Goal: Transaction & Acquisition: Purchase product/service

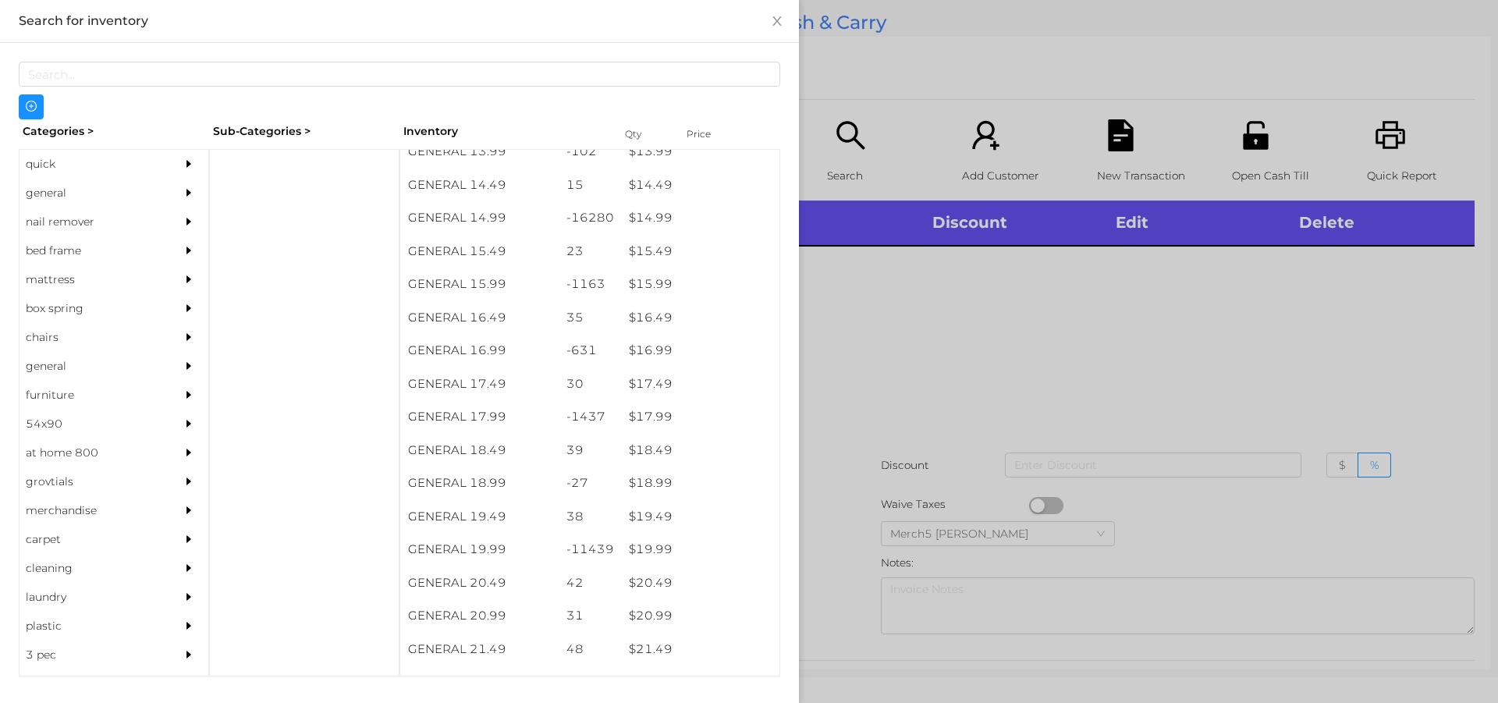
scroll to position [1302, 0]
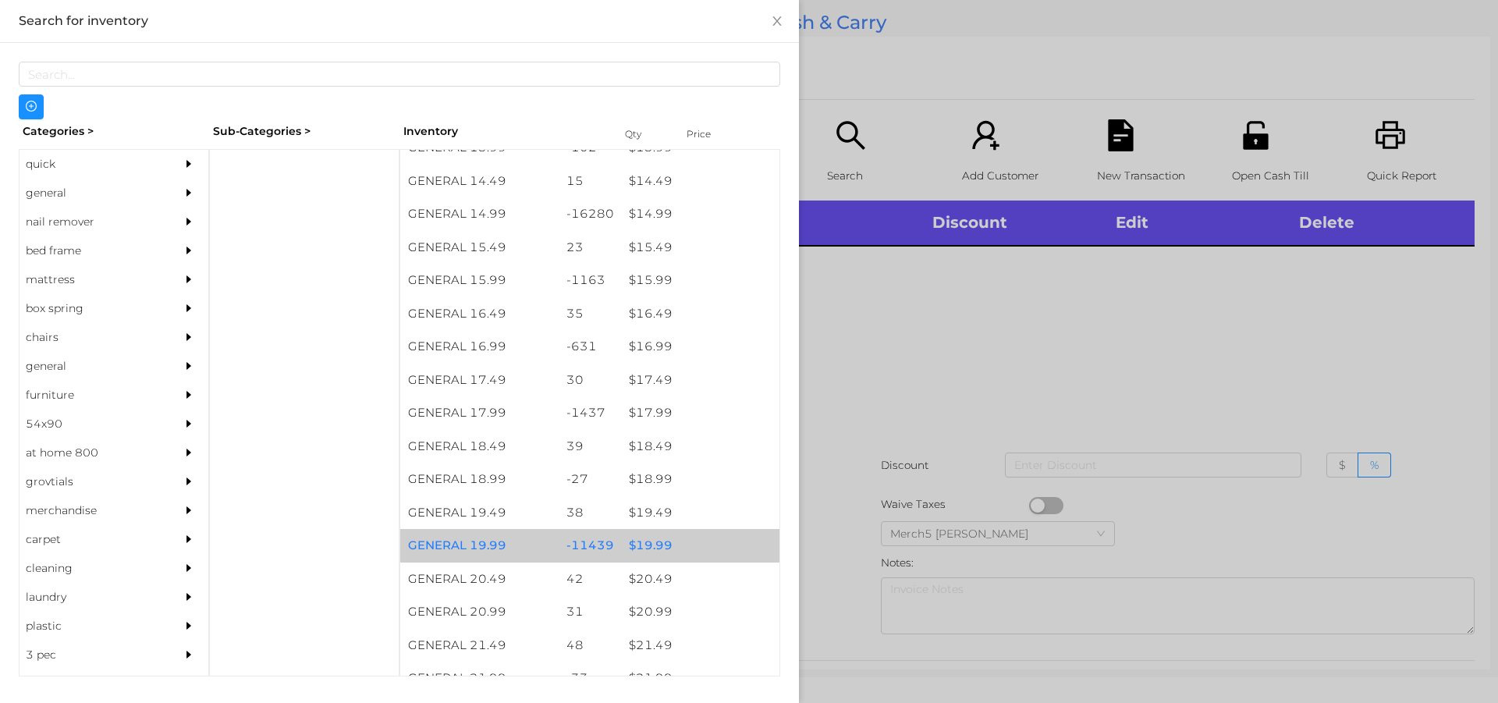
click at [664, 548] on div "$ 19.99" at bounding box center [700, 546] width 158 height 34
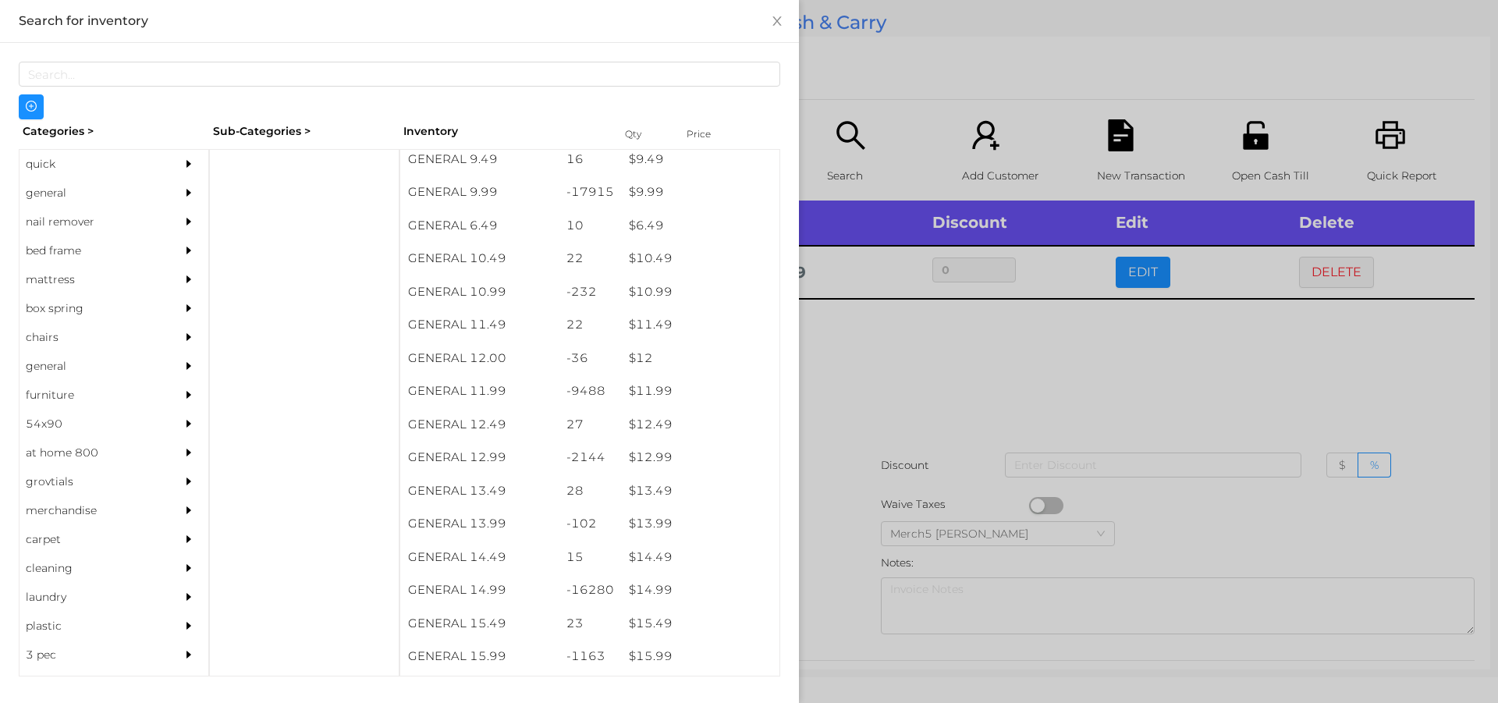
scroll to position [924, 0]
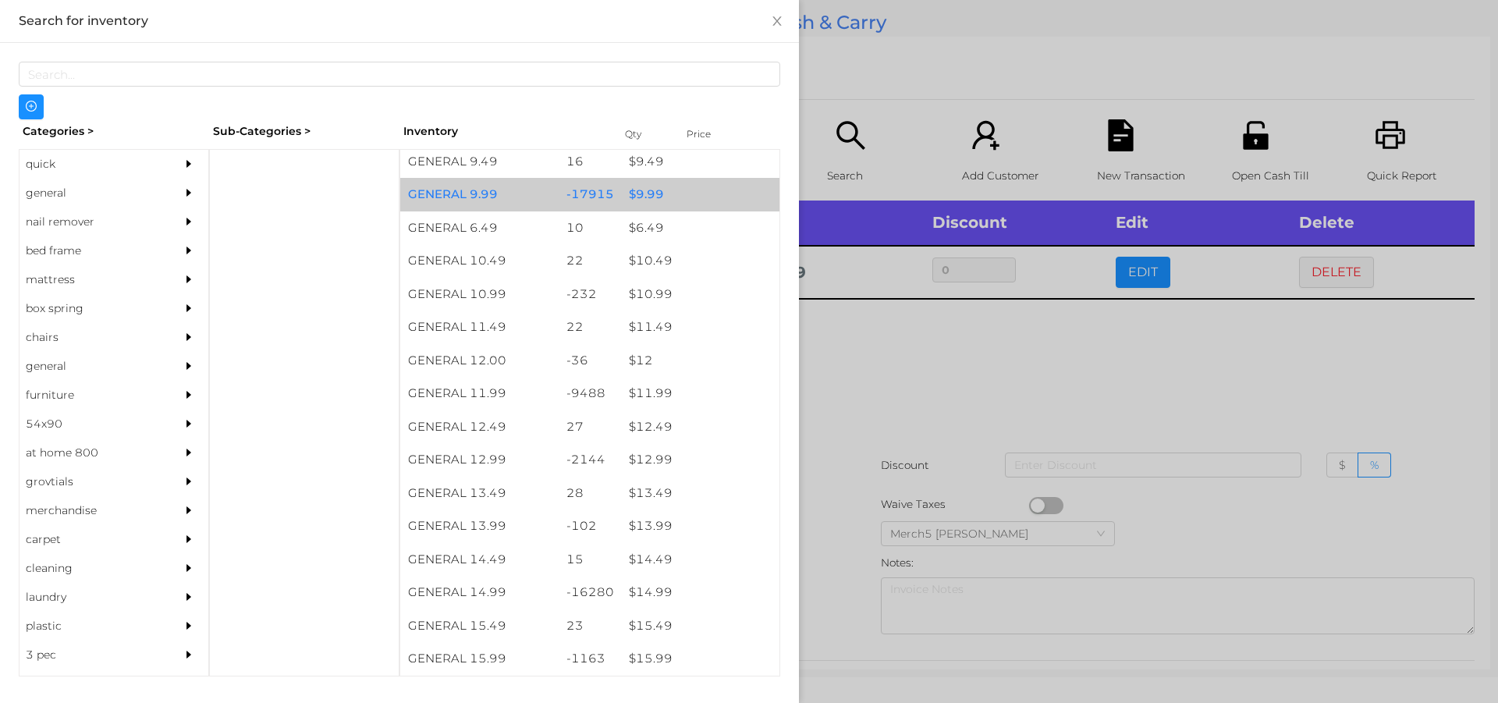
click at [630, 193] on div "$ 9.99" at bounding box center [700, 195] width 158 height 34
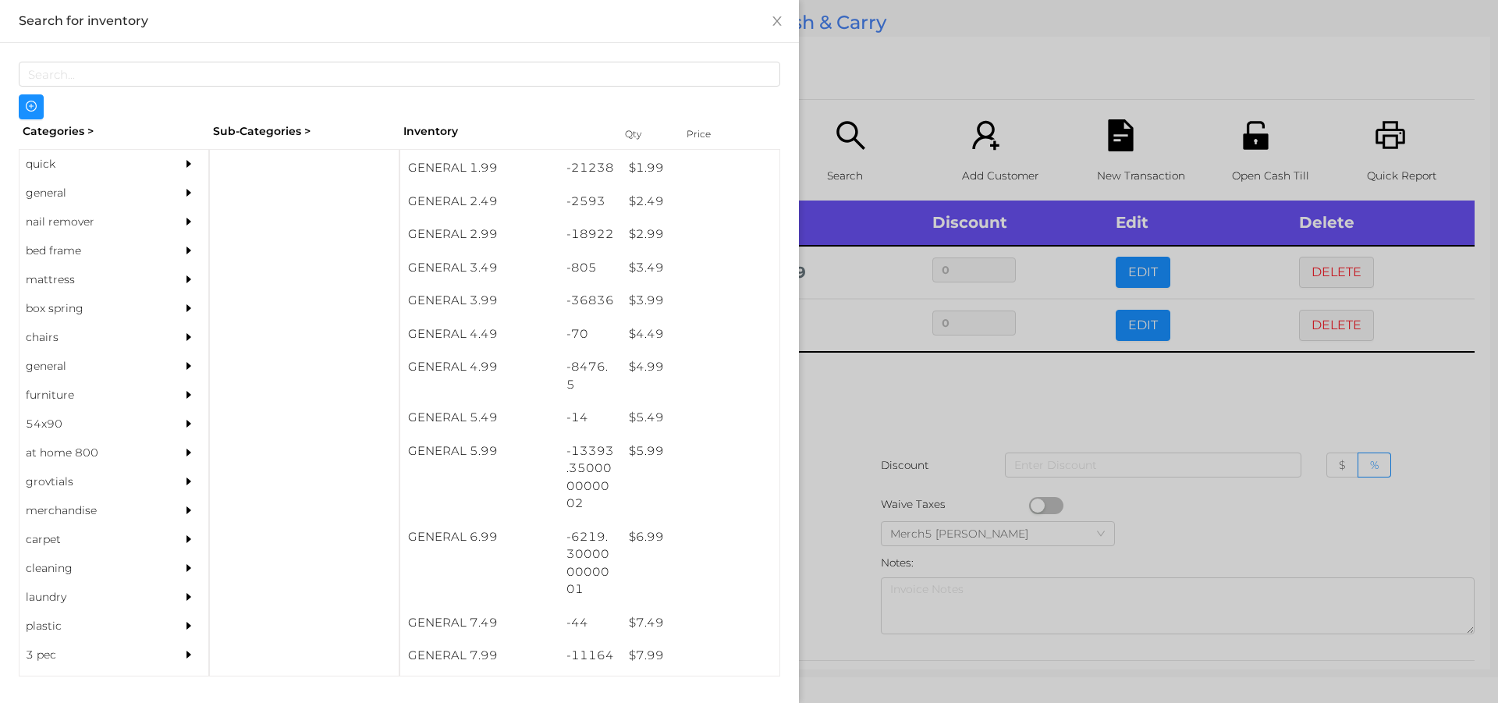
scroll to position [331, 0]
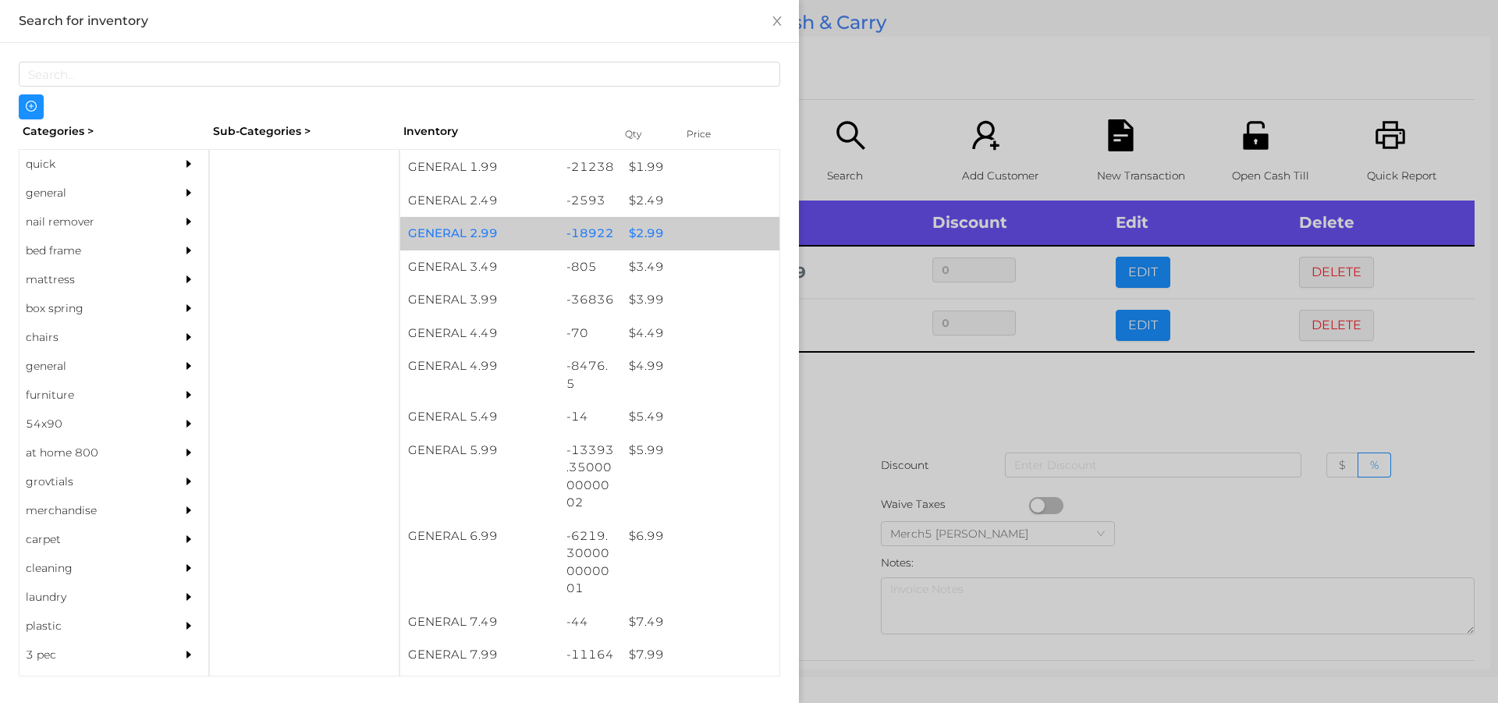
click at [633, 239] on div "$ 2.99" at bounding box center [700, 234] width 158 height 34
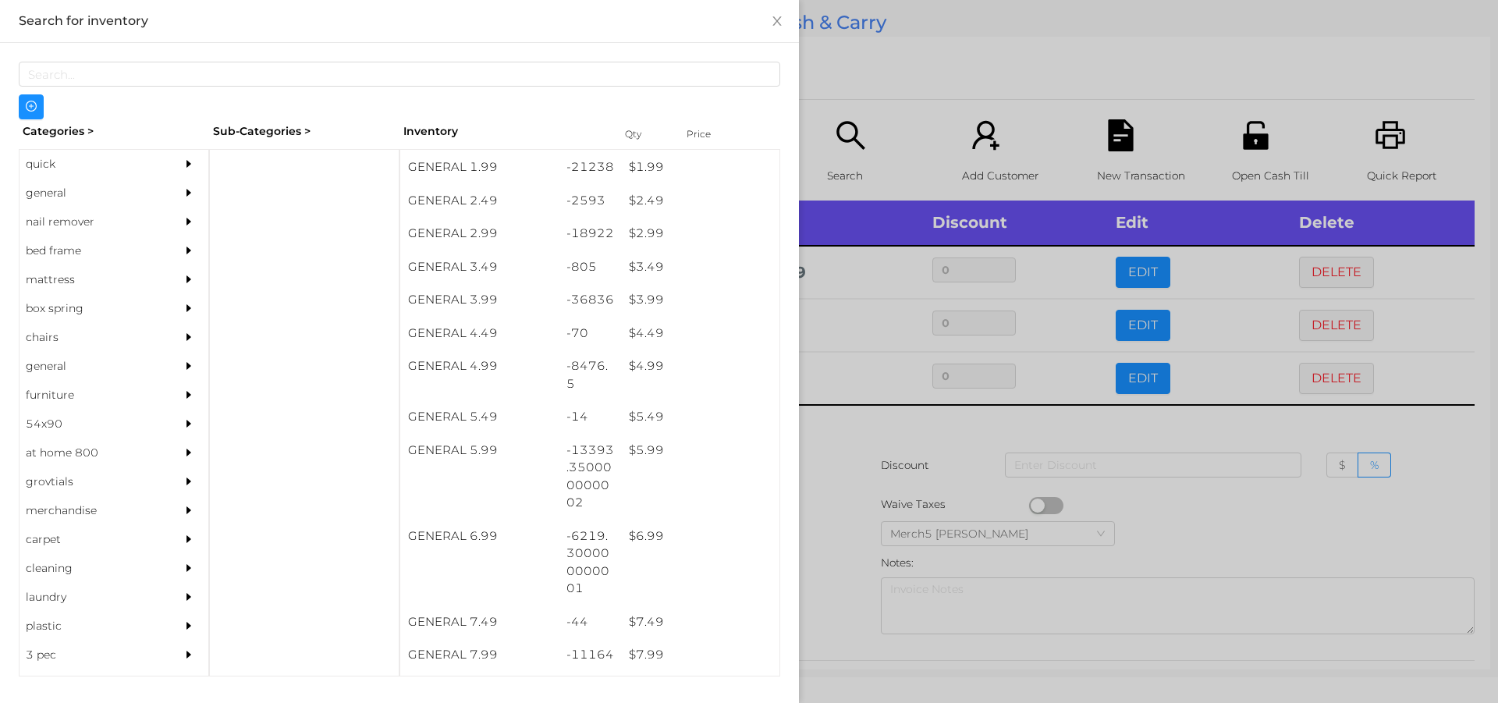
click at [825, 439] on div at bounding box center [749, 351] width 1498 height 703
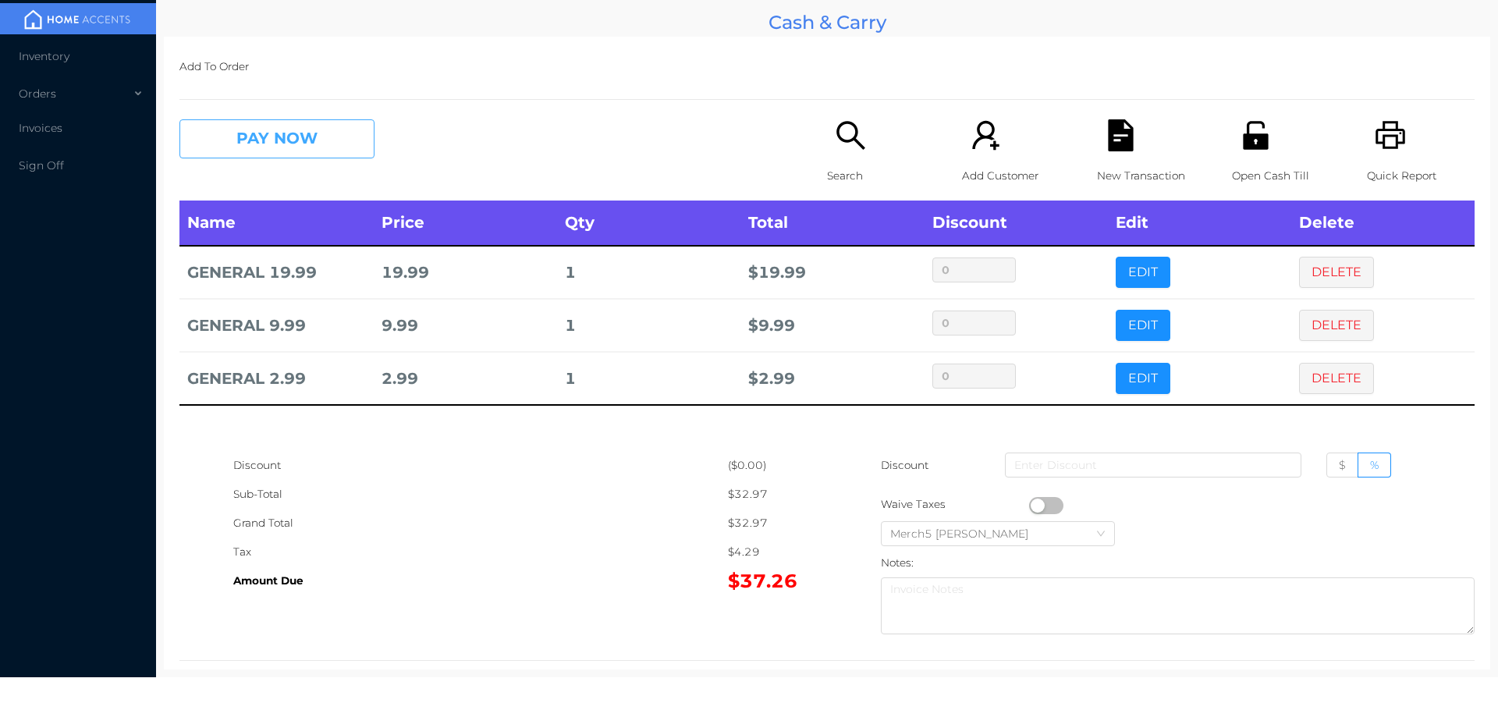
click at [275, 144] on button "PAY NOW" at bounding box center [276, 138] width 195 height 39
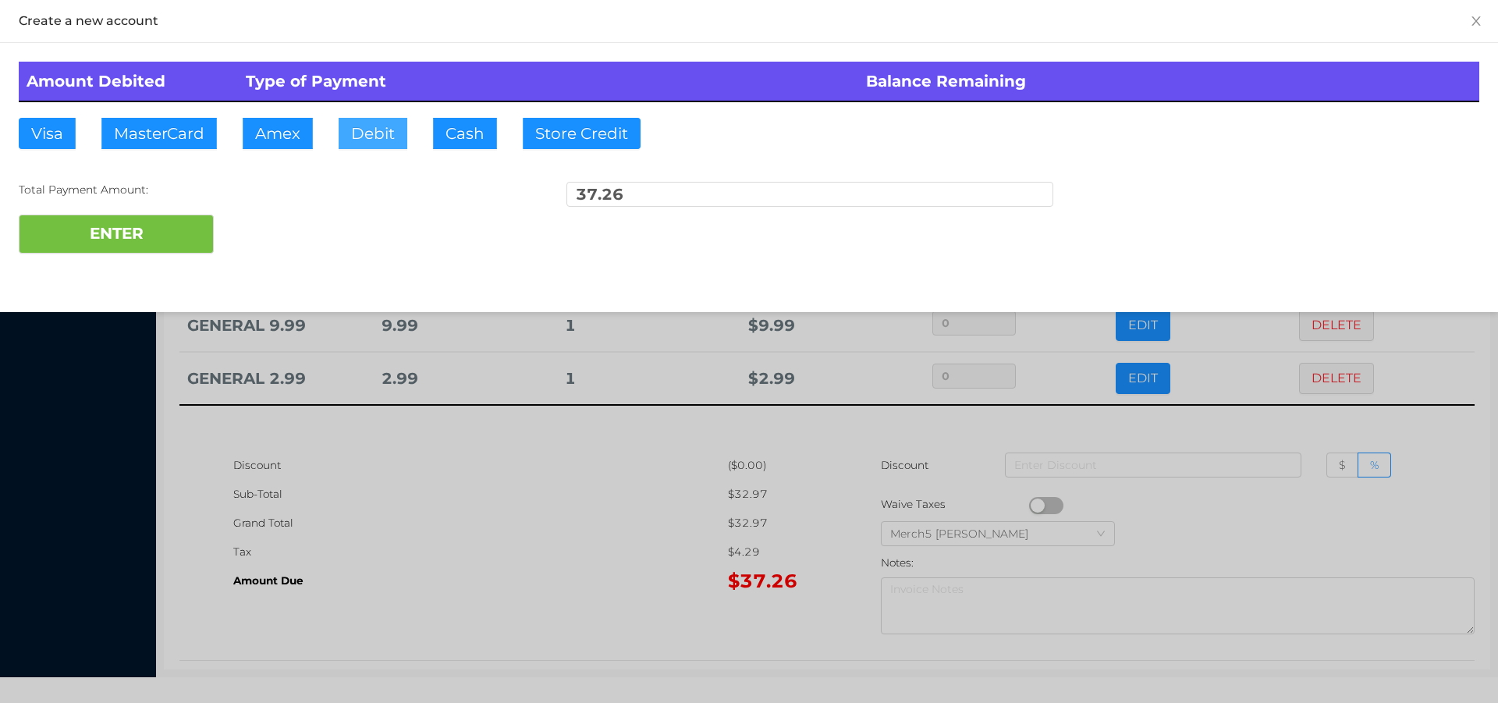
click at [373, 122] on button "Debit" at bounding box center [373, 133] width 69 height 31
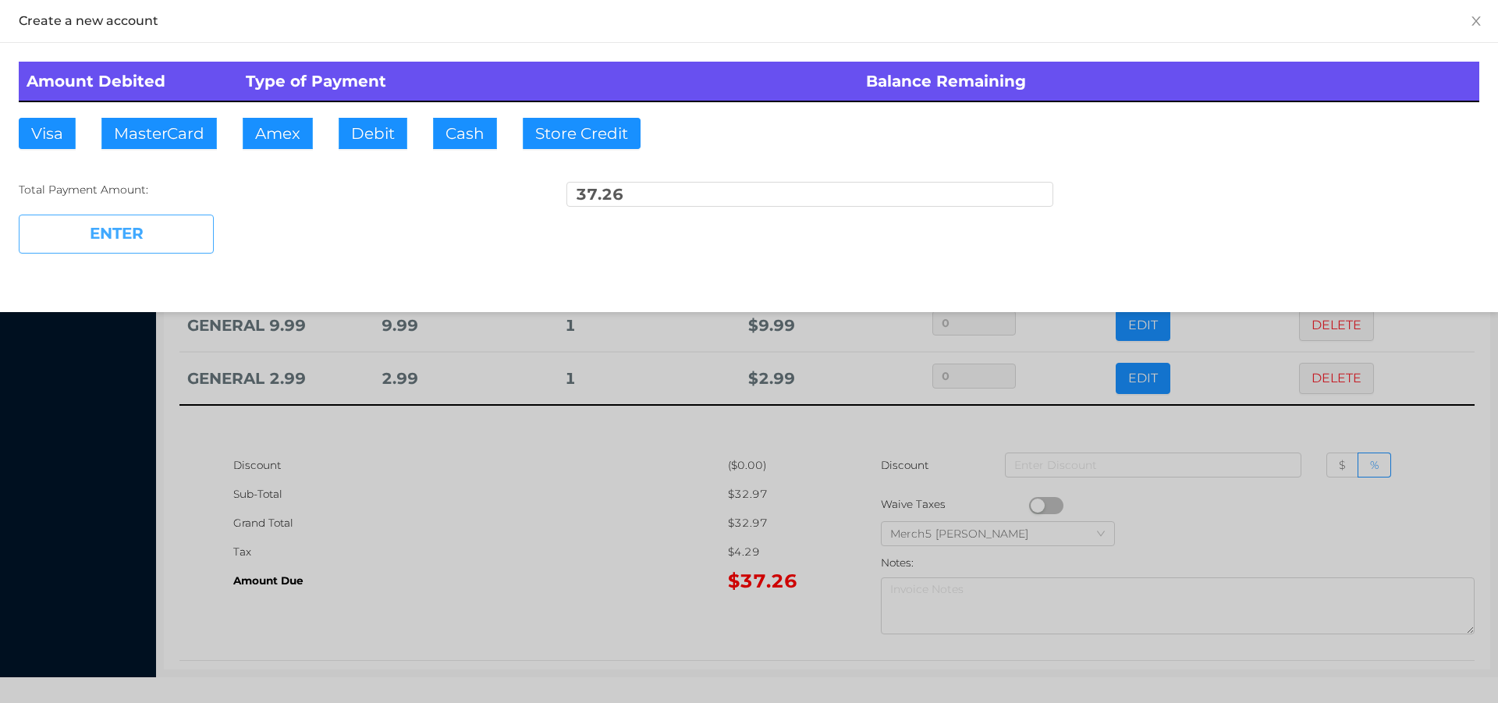
click at [137, 229] on button "ENTER" at bounding box center [116, 234] width 195 height 39
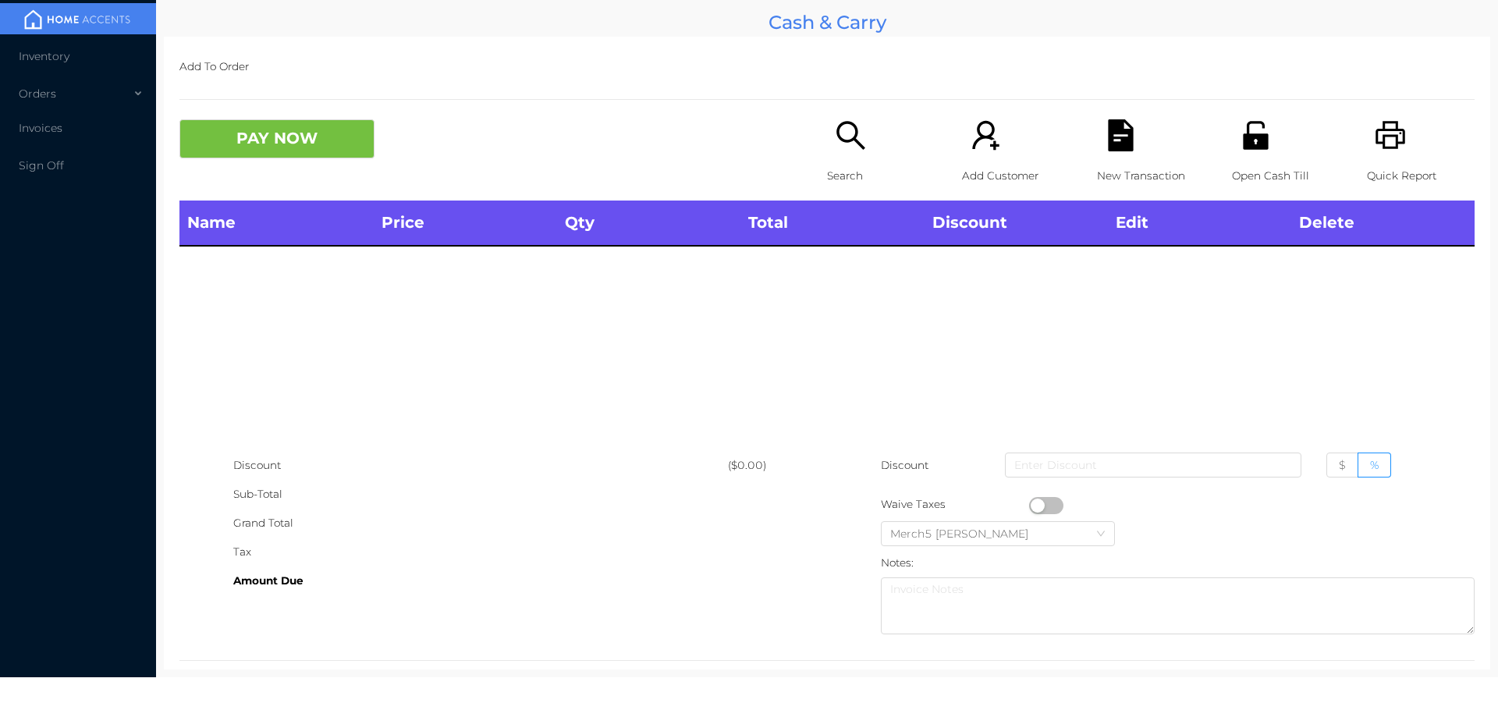
click at [839, 133] on icon "icon: search" at bounding box center [851, 135] width 32 height 32
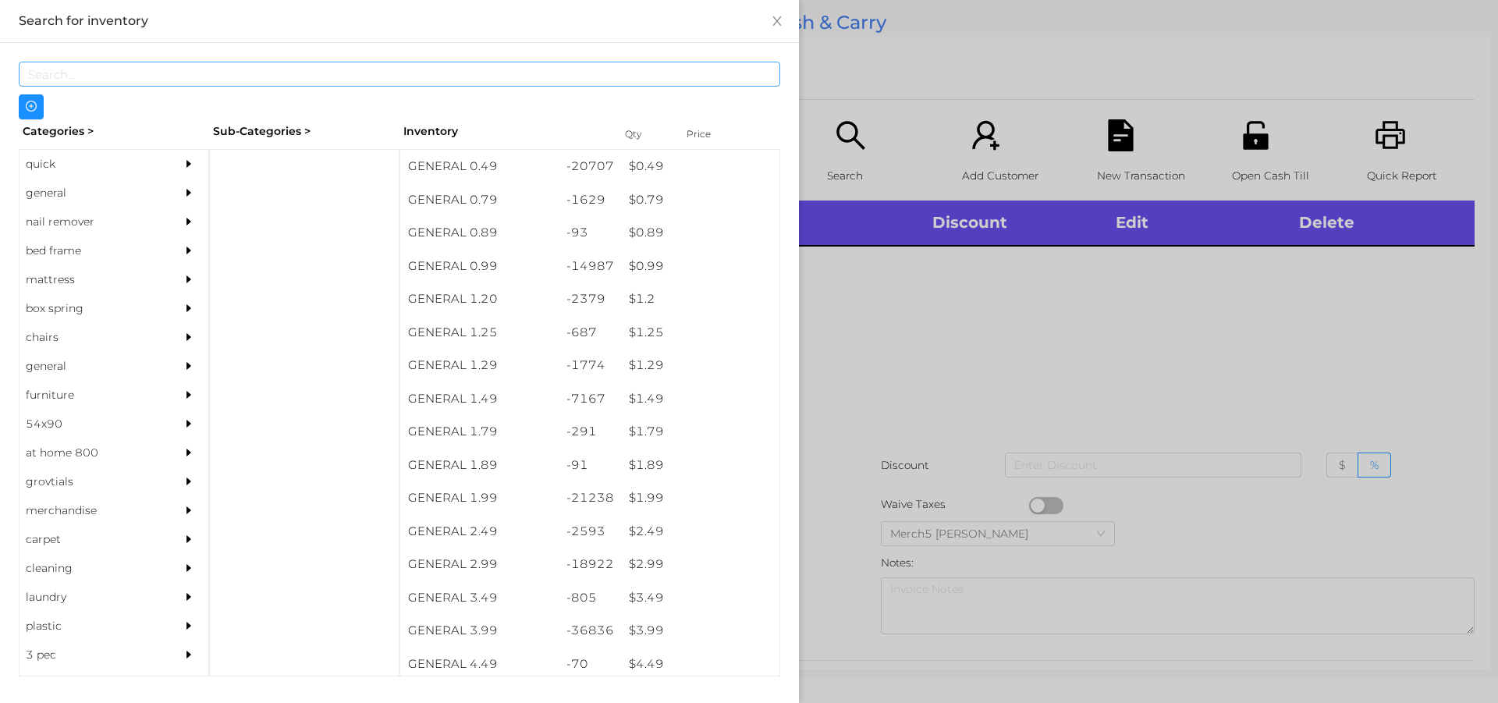
scroll to position [0, 0]
click at [32, 165] on div "quick" at bounding box center [91, 164] width 142 height 29
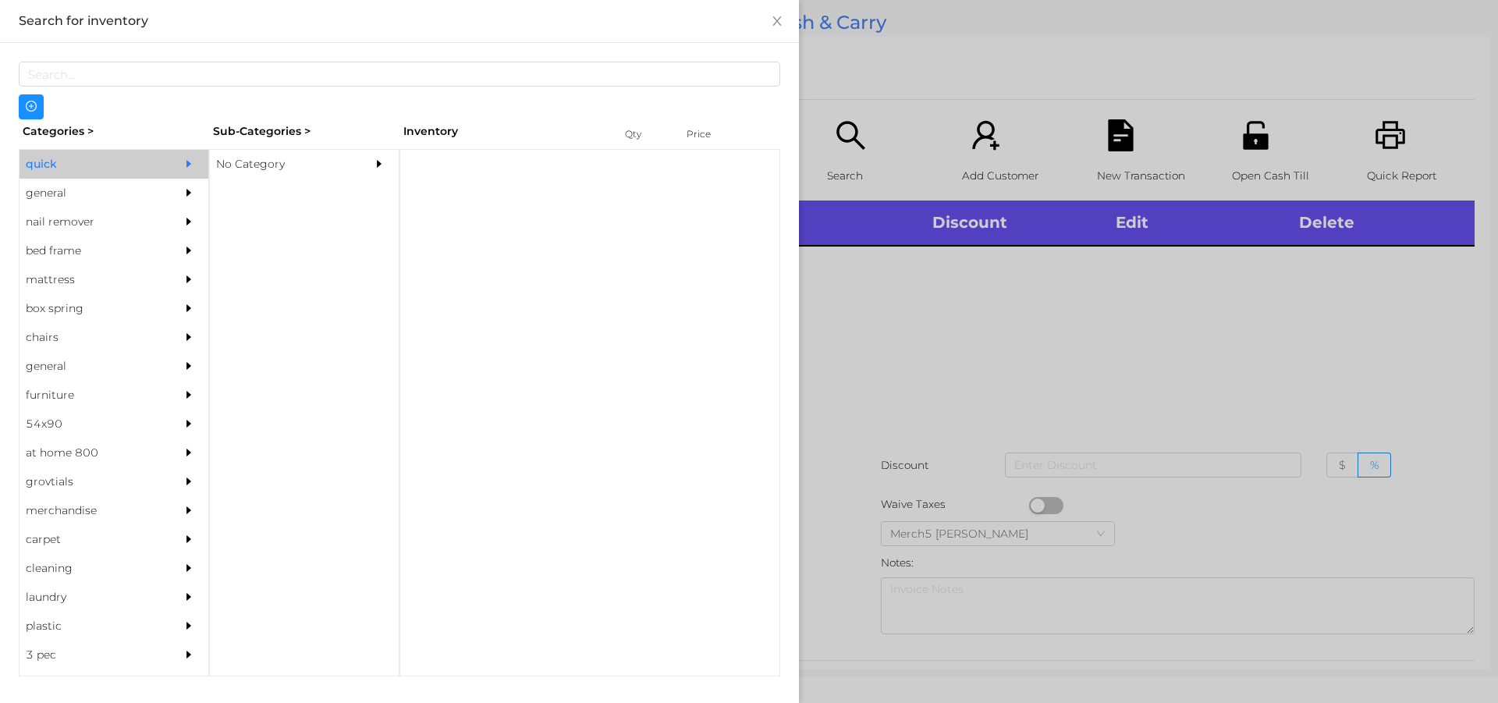
click at [258, 168] on div "No Category" at bounding box center [281, 164] width 142 height 29
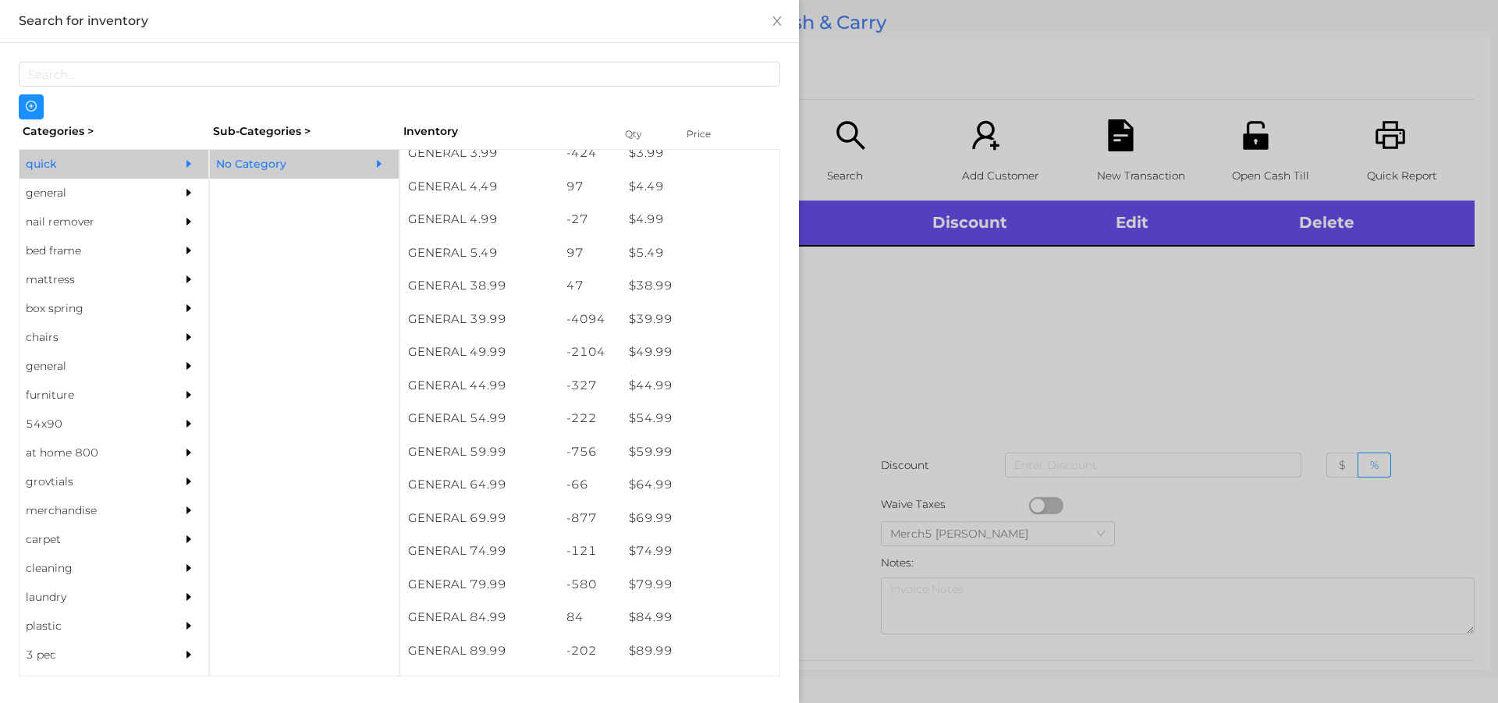
scroll to position [742, 0]
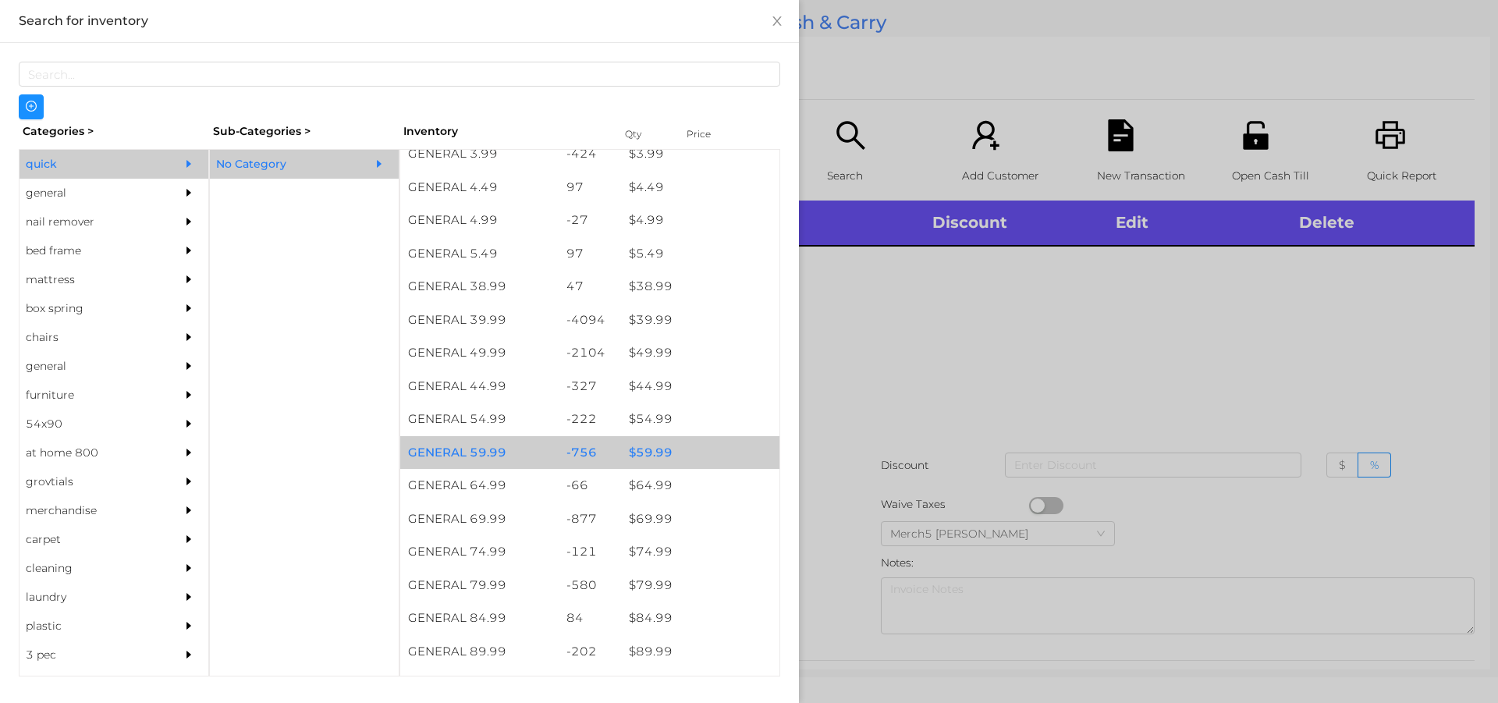
click at [647, 455] on div "$ 59.99" at bounding box center [700, 453] width 158 height 34
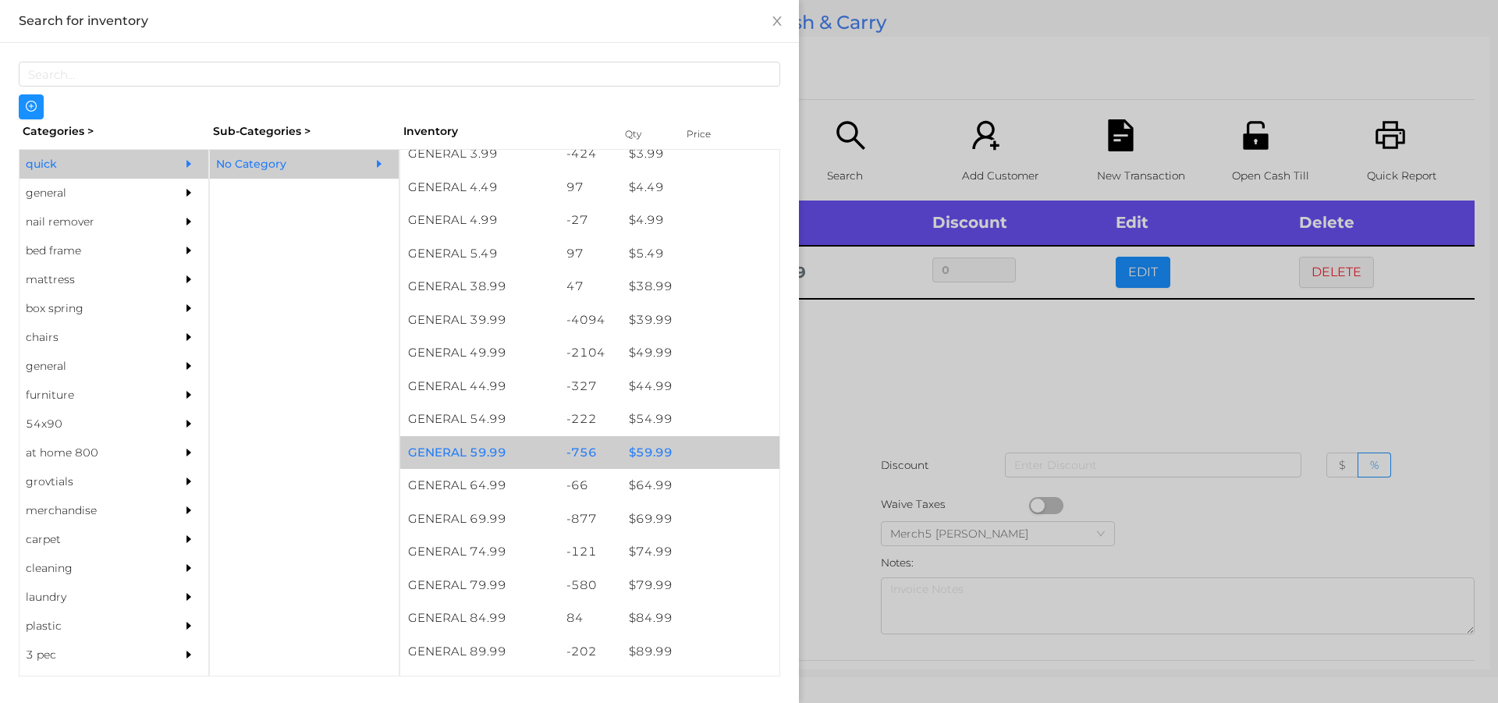
click at [41, 204] on div "general" at bounding box center [91, 193] width 142 height 29
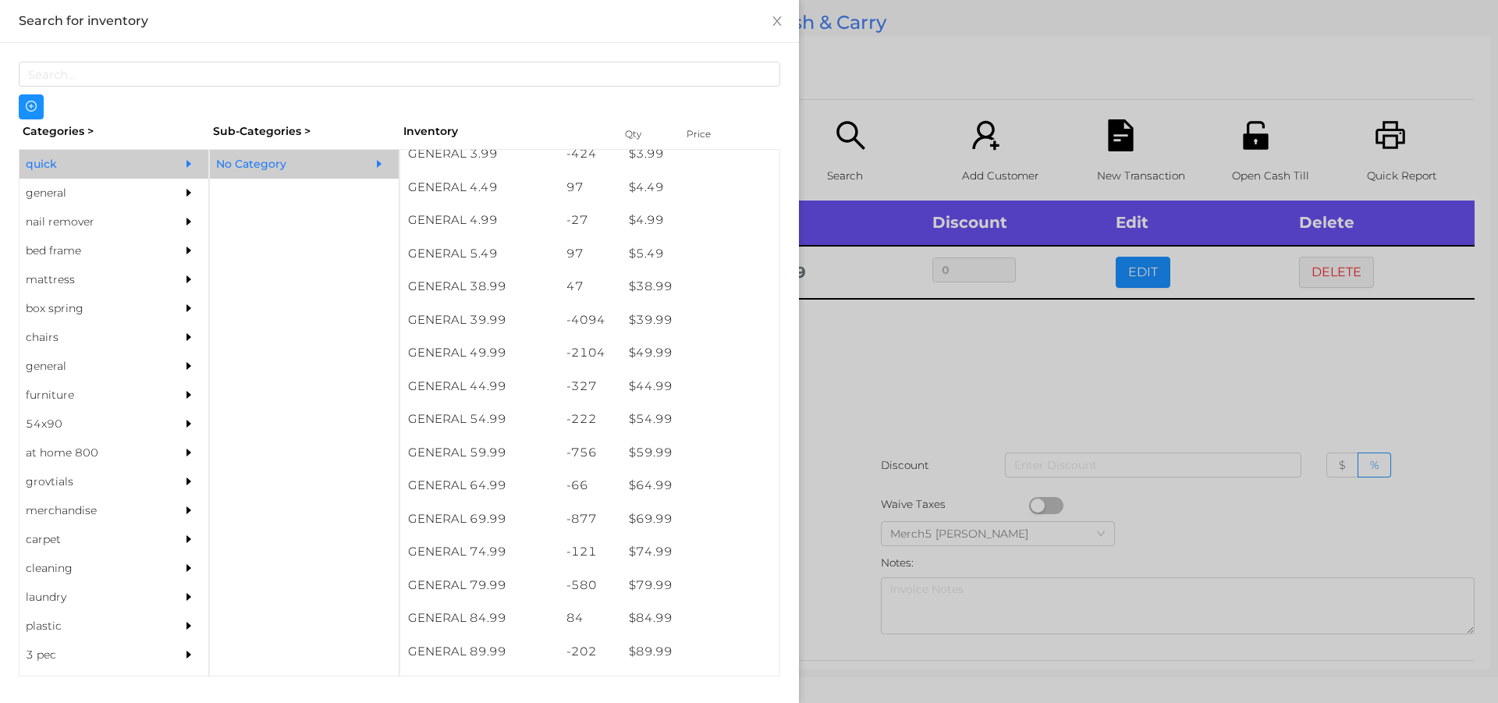
scroll to position [0, 0]
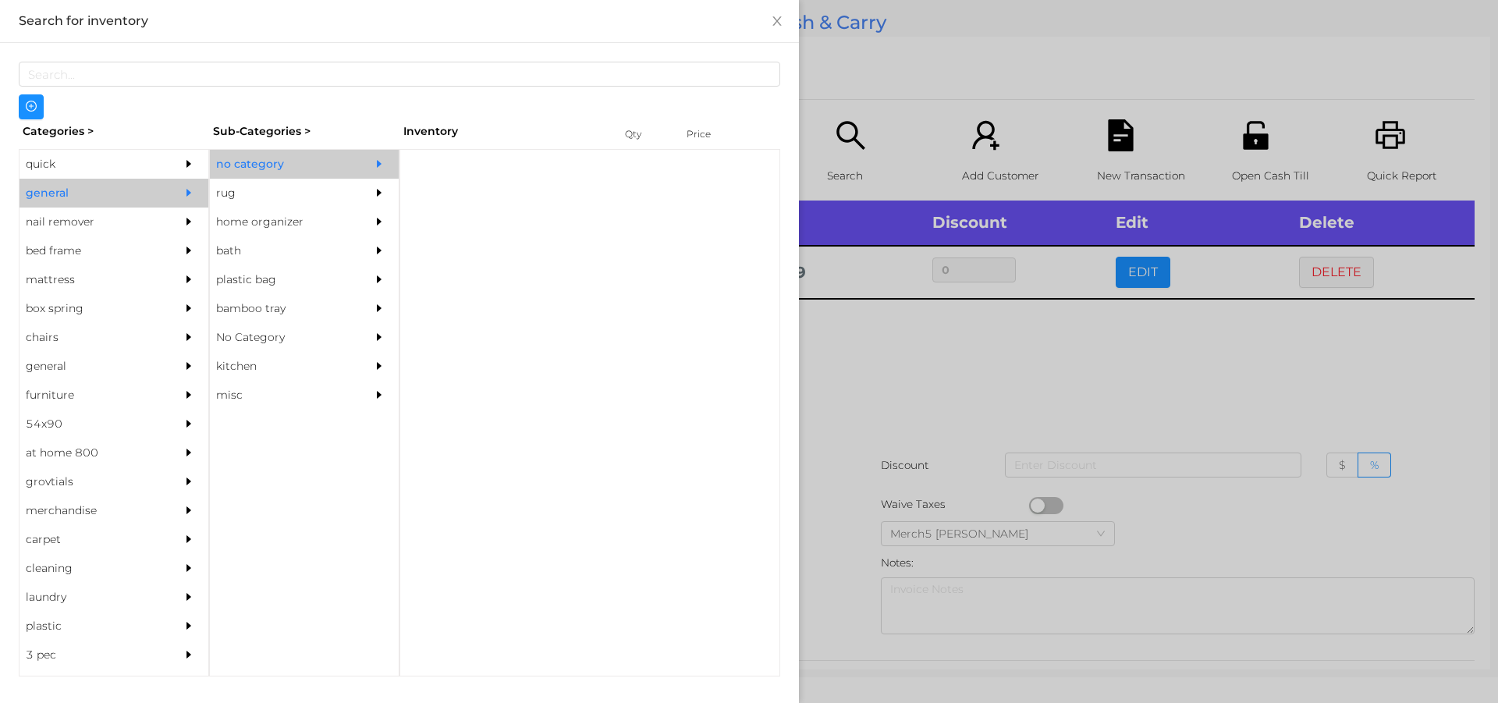
click at [255, 174] on div "no category" at bounding box center [281, 164] width 142 height 29
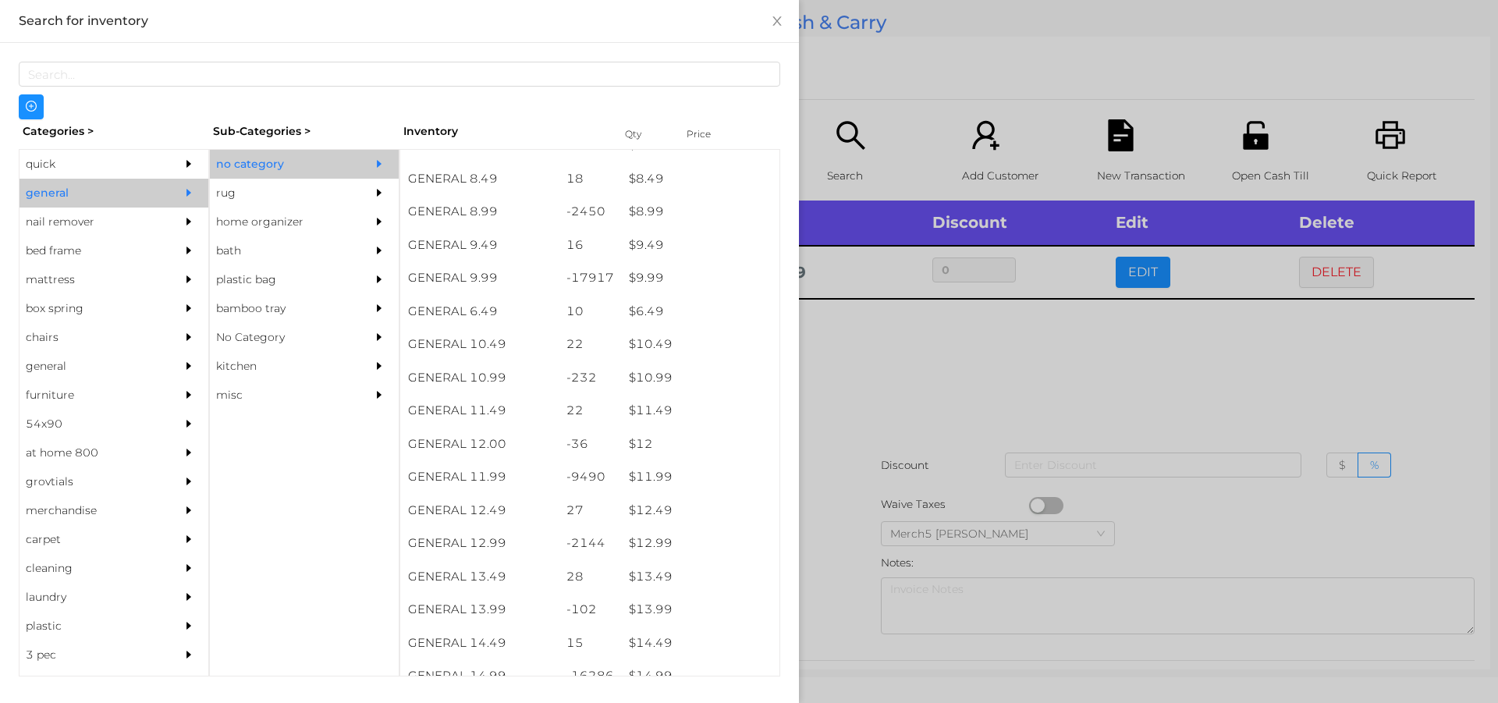
scroll to position [840, 0]
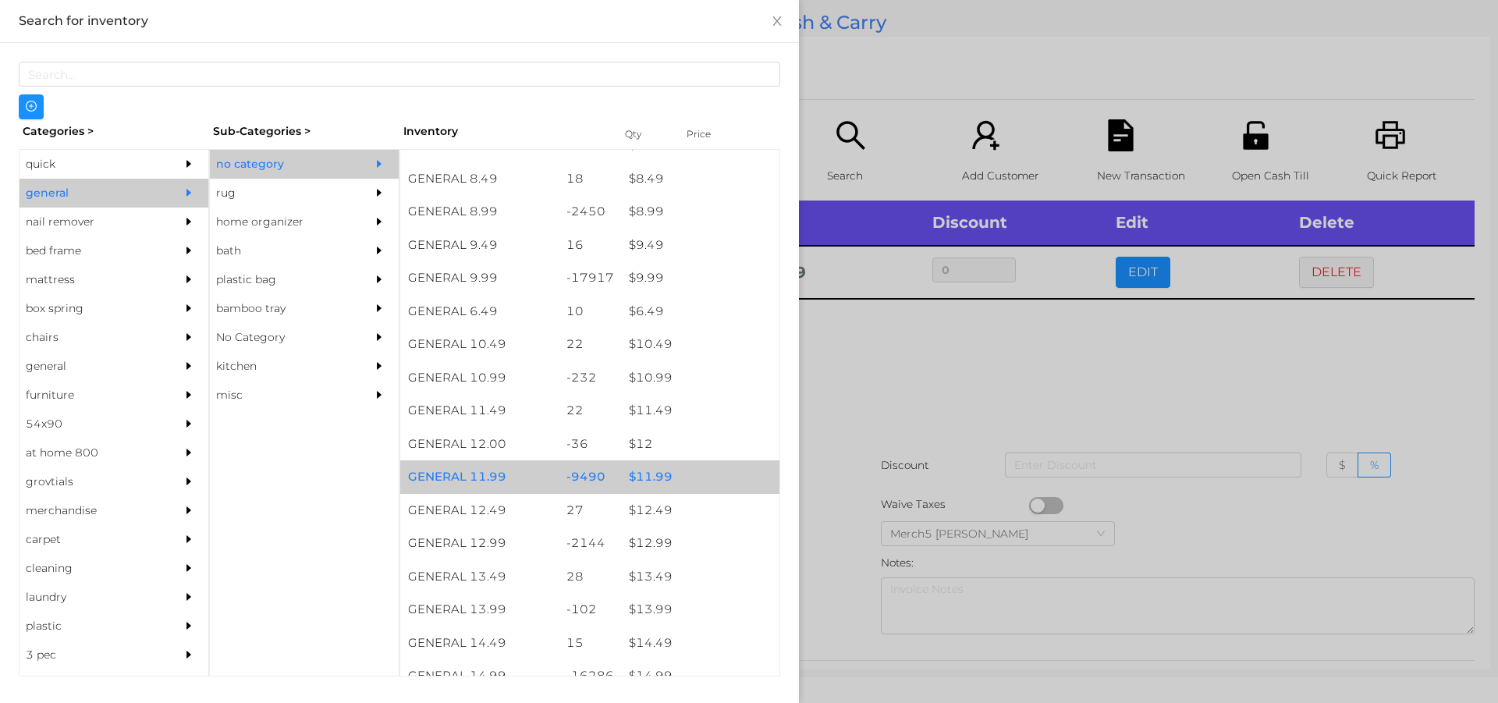
click at [647, 481] on div "$ 11.99" at bounding box center [700, 477] width 158 height 34
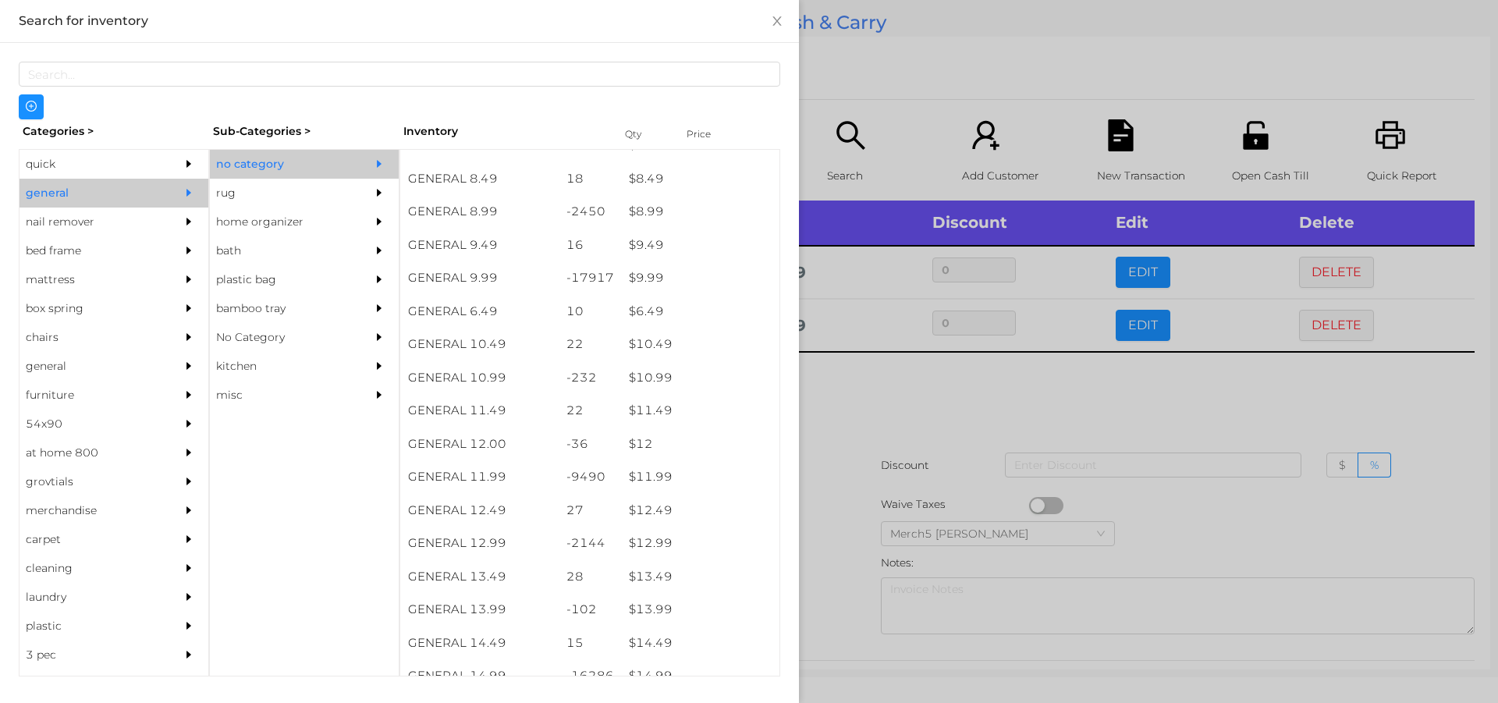
click at [871, 399] on div at bounding box center [749, 351] width 1498 height 703
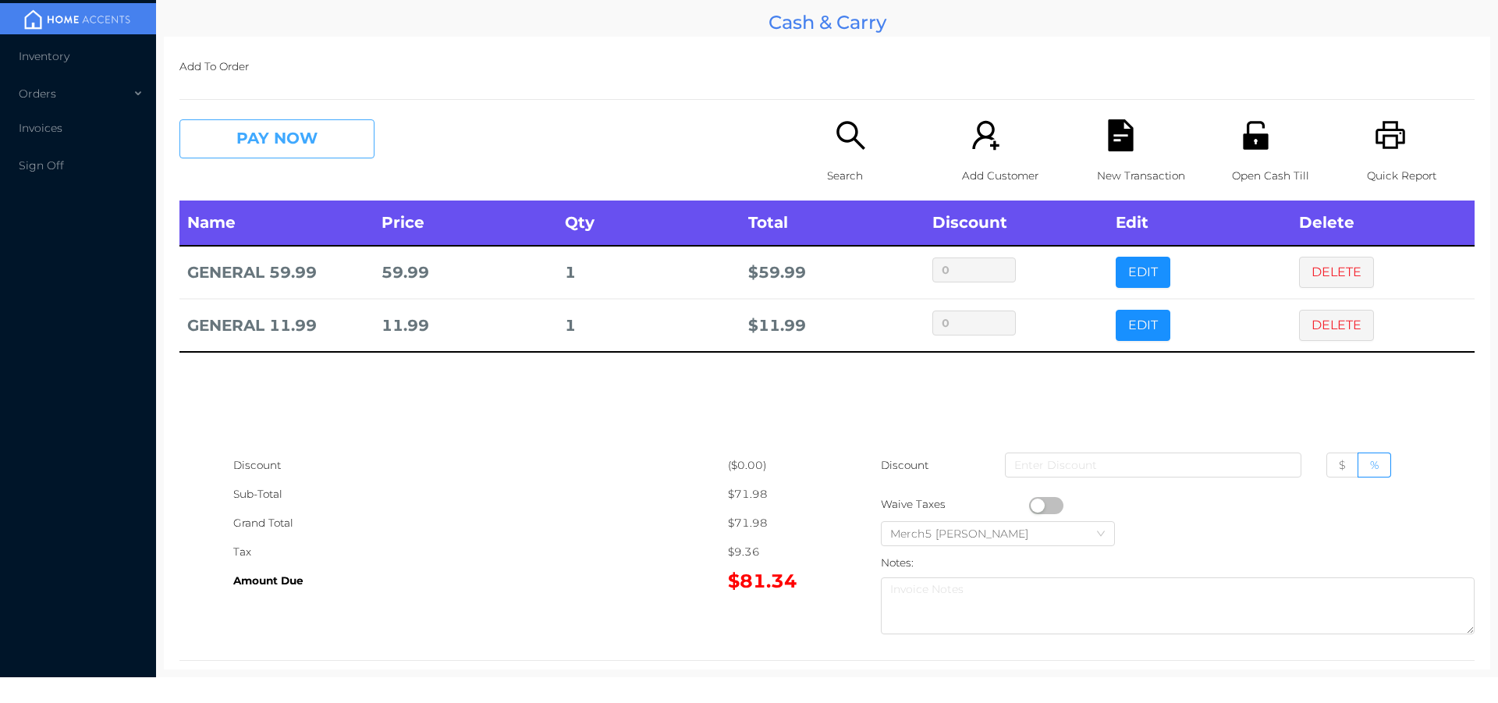
click at [293, 135] on button "PAY NOW" at bounding box center [276, 138] width 195 height 39
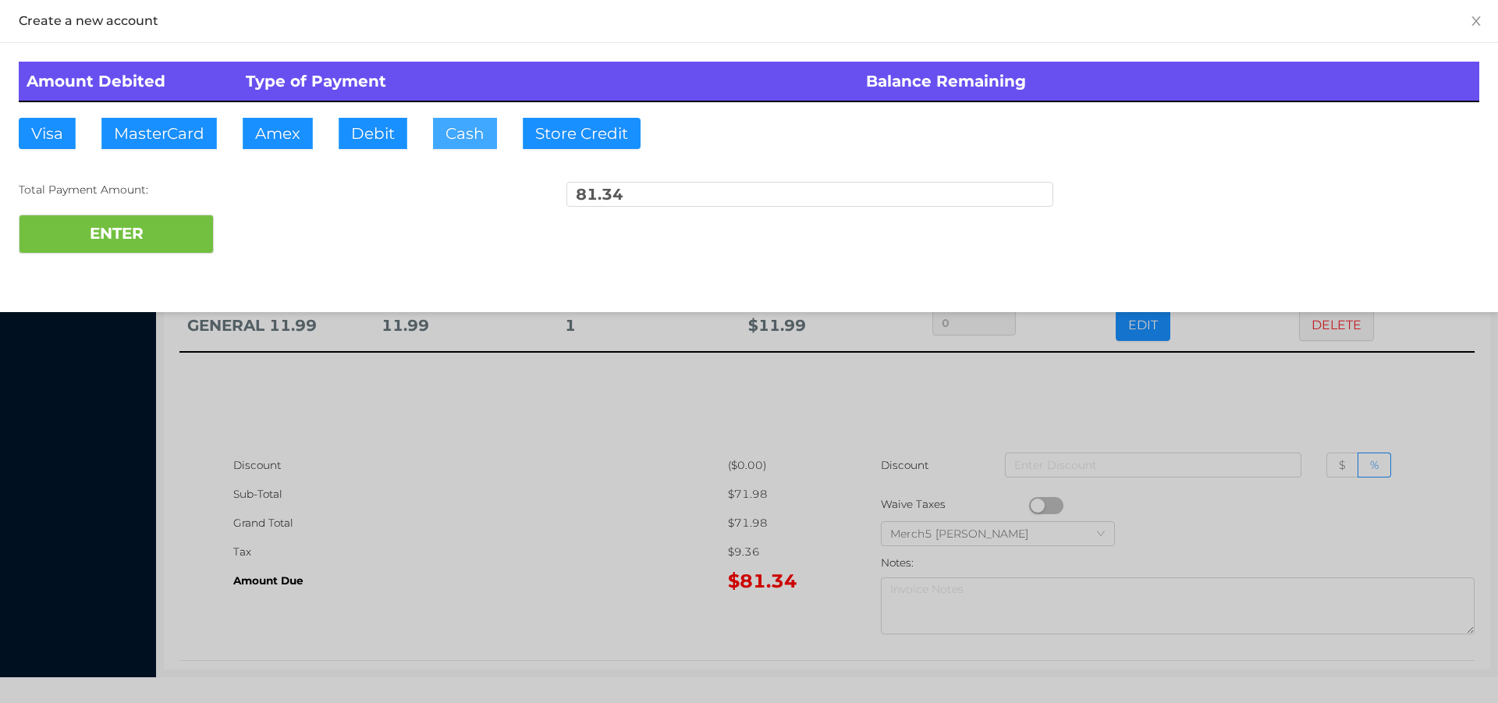
click at [464, 131] on button "Cash" at bounding box center [465, 133] width 64 height 31
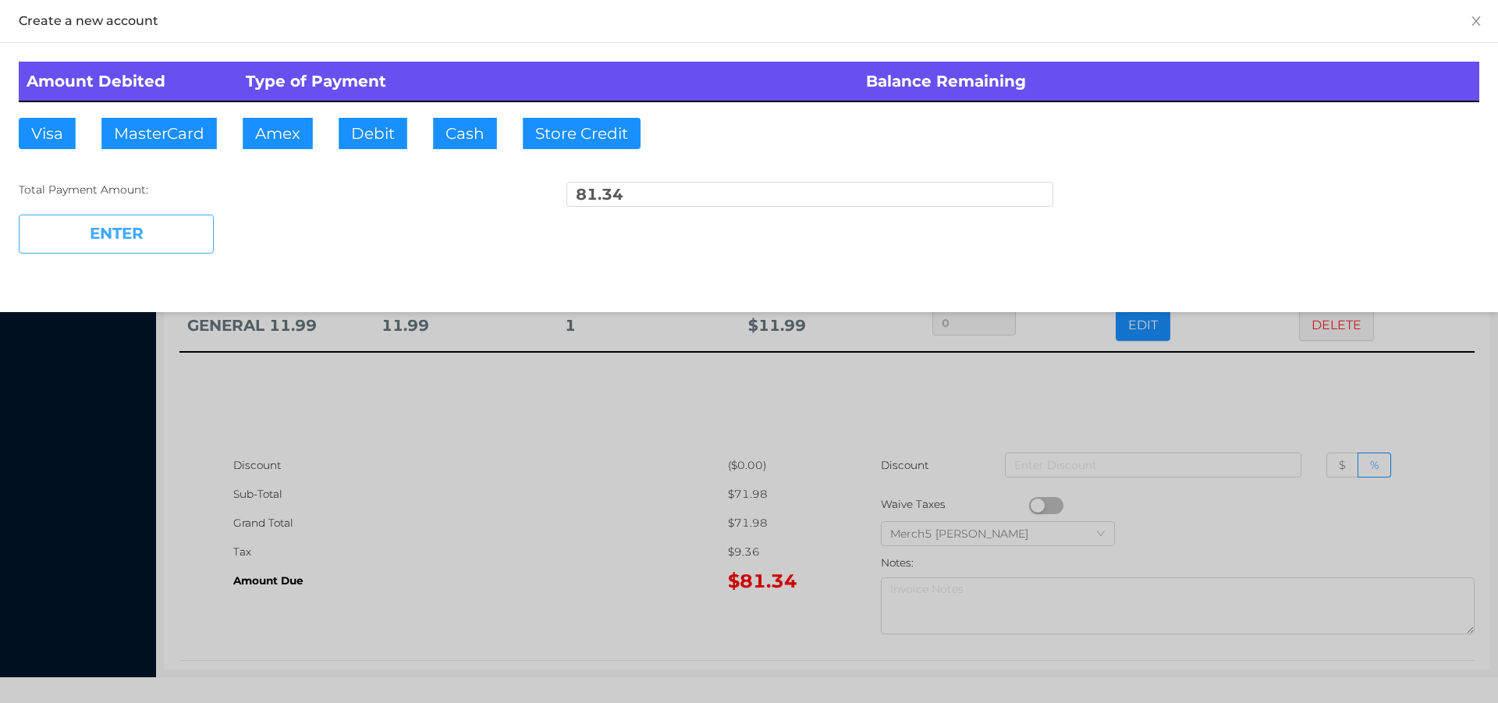
click at [129, 220] on button "ENTER" at bounding box center [116, 234] width 195 height 39
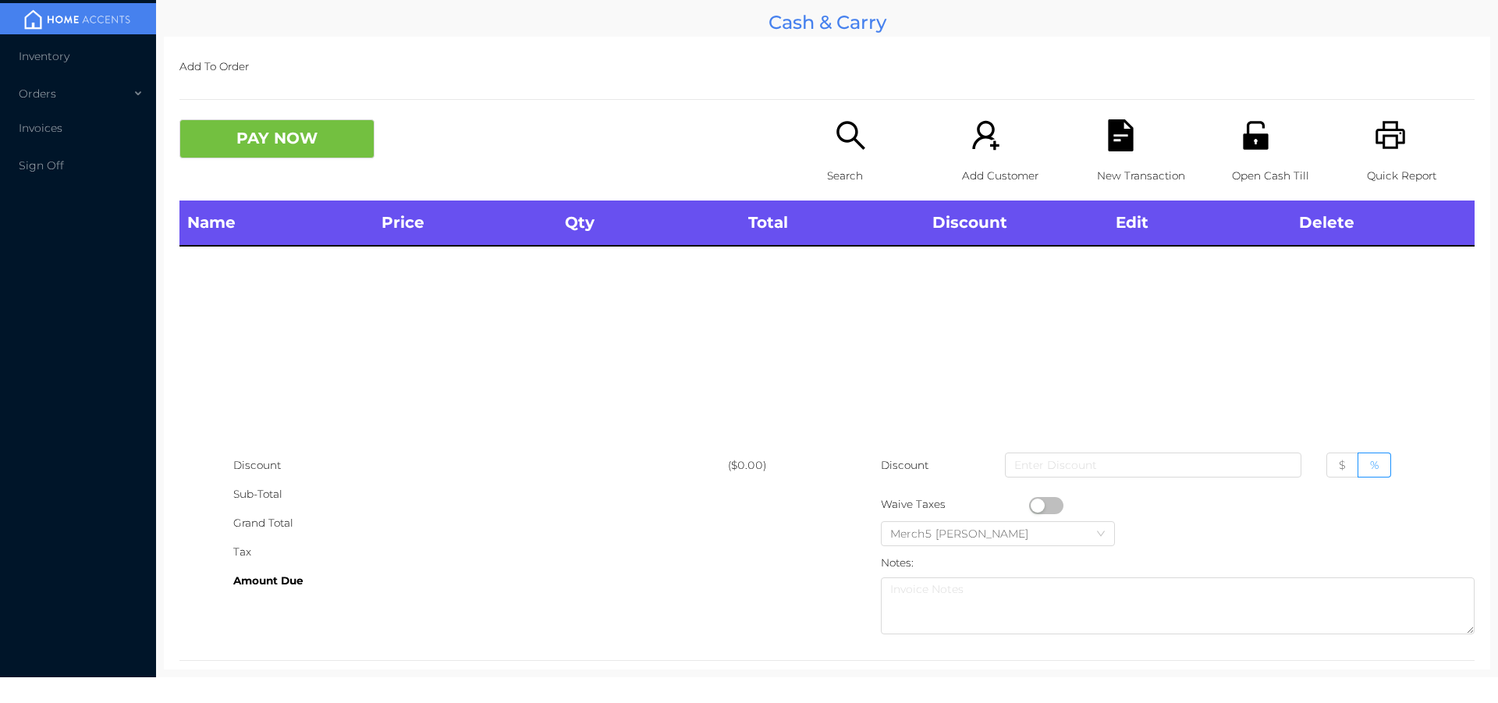
click at [848, 142] on icon "icon: search" at bounding box center [851, 135] width 32 height 32
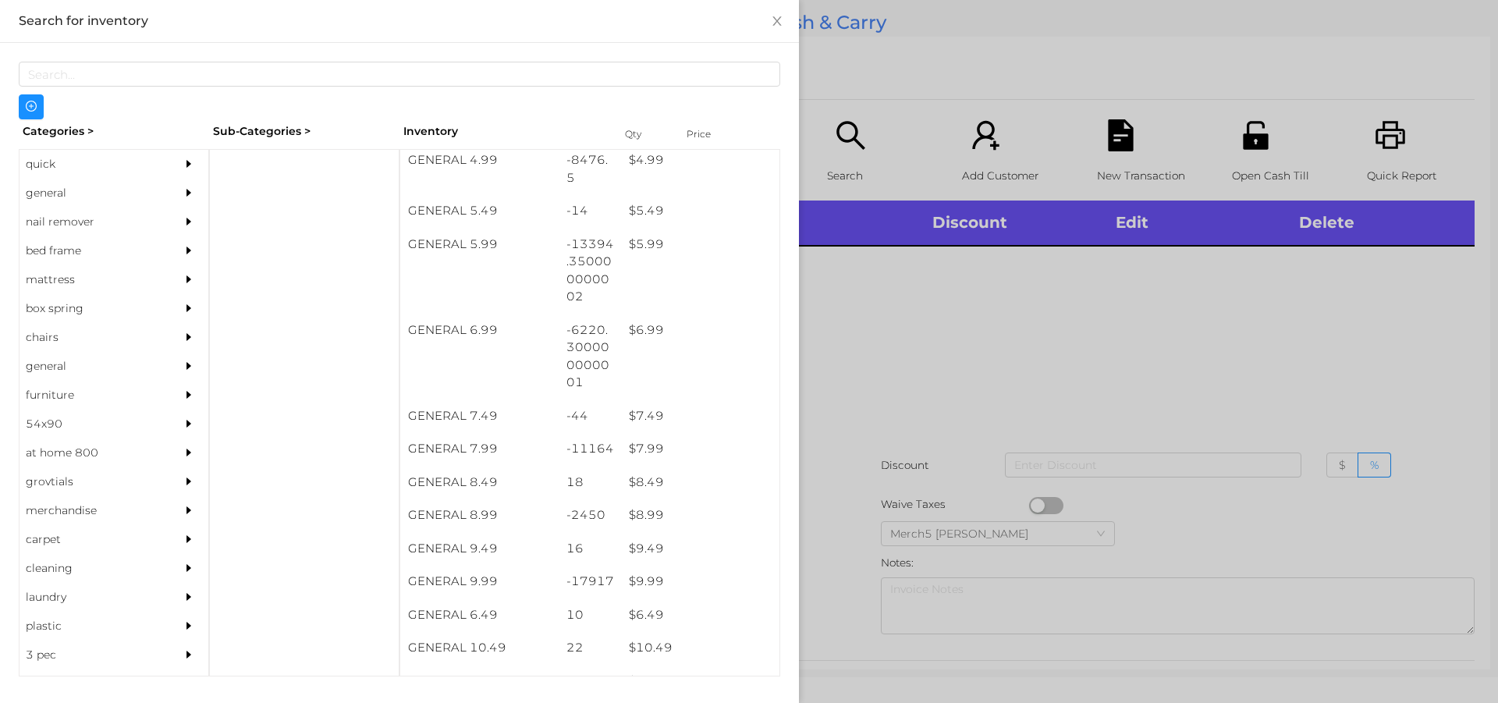
scroll to position [538, 0]
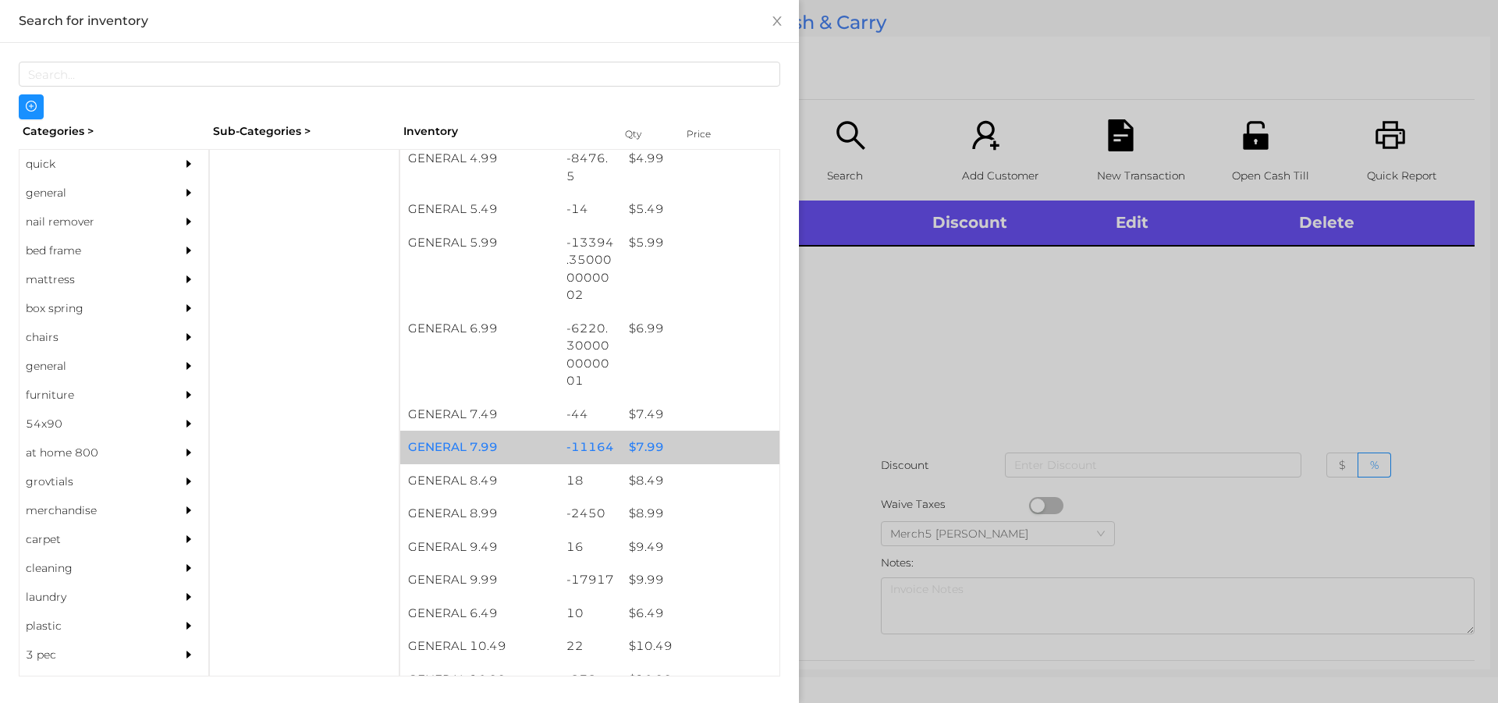
click at [656, 447] on div "$ 7.99" at bounding box center [700, 448] width 158 height 34
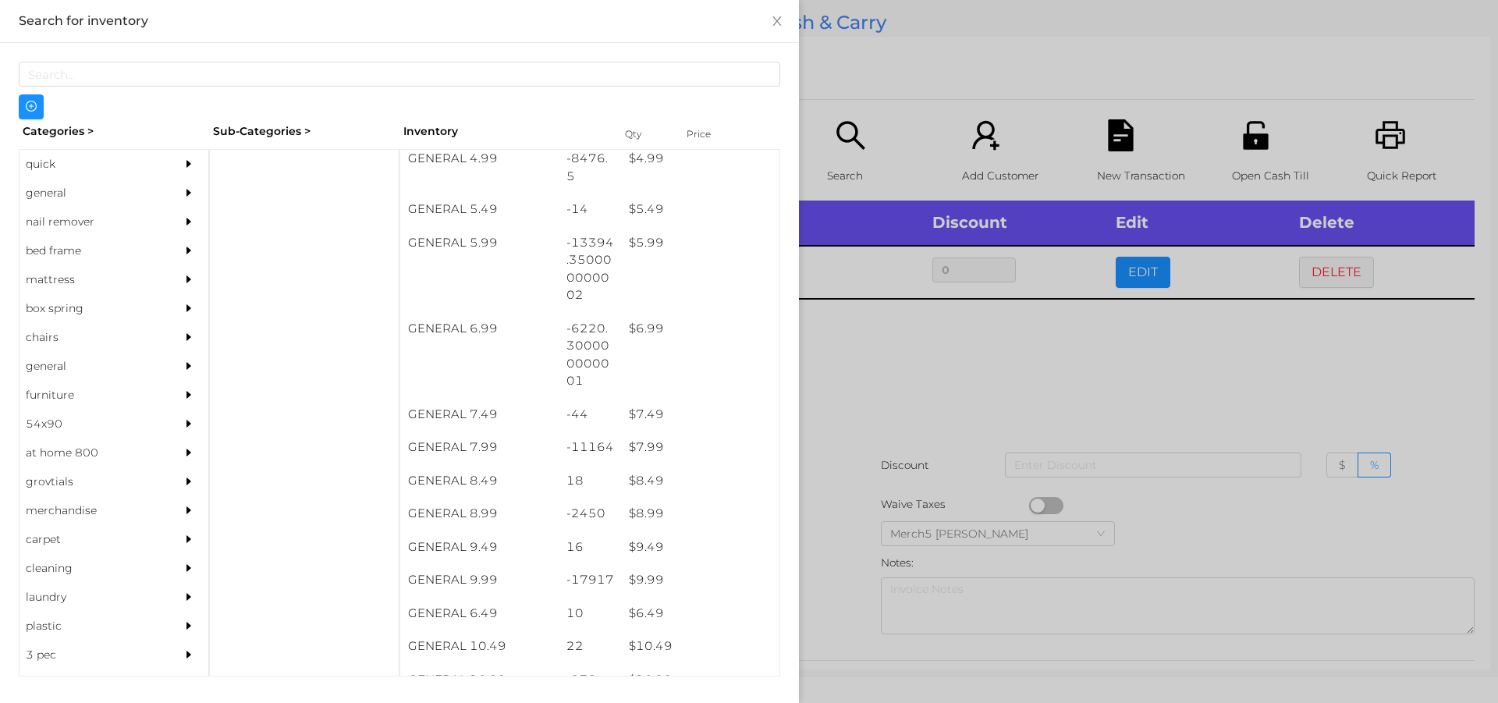
click at [829, 378] on div at bounding box center [749, 351] width 1498 height 703
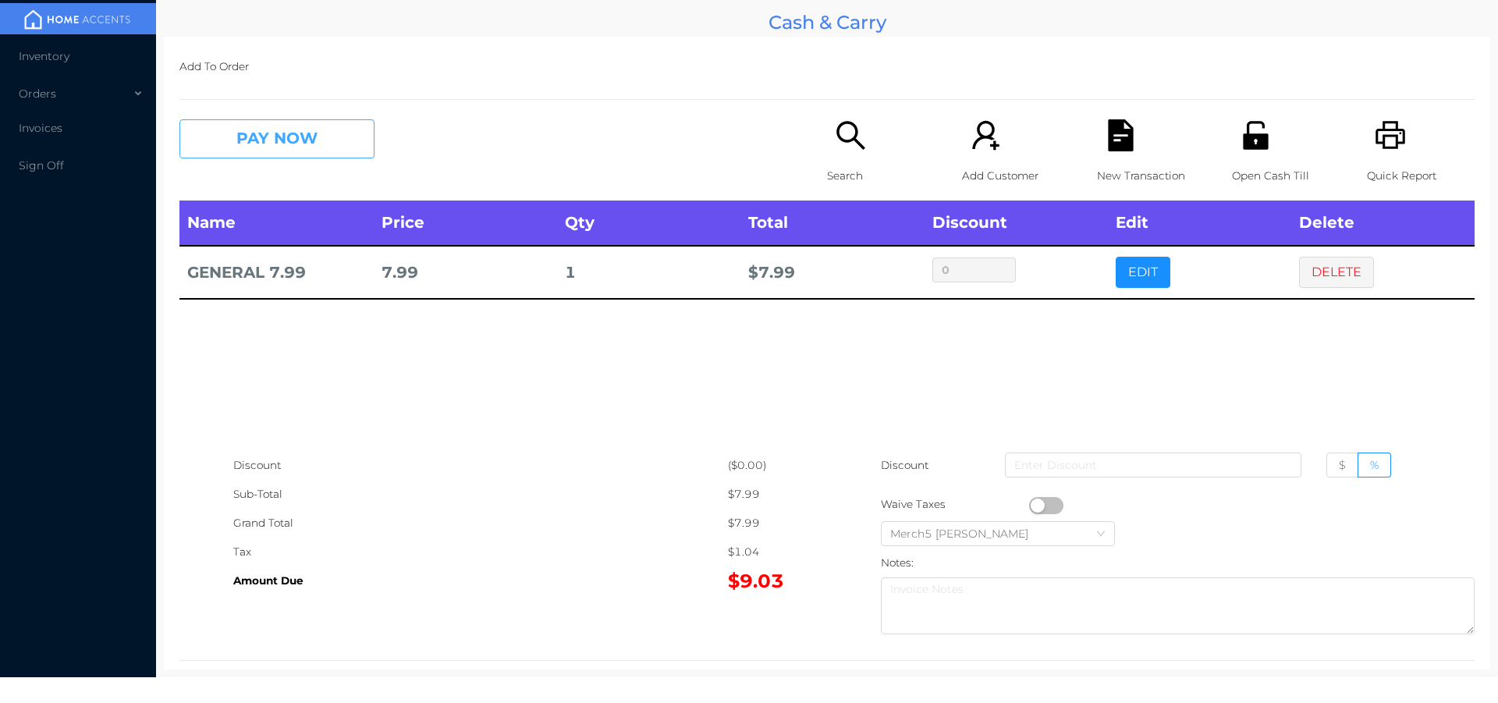
click at [318, 125] on button "PAY NOW" at bounding box center [276, 138] width 195 height 39
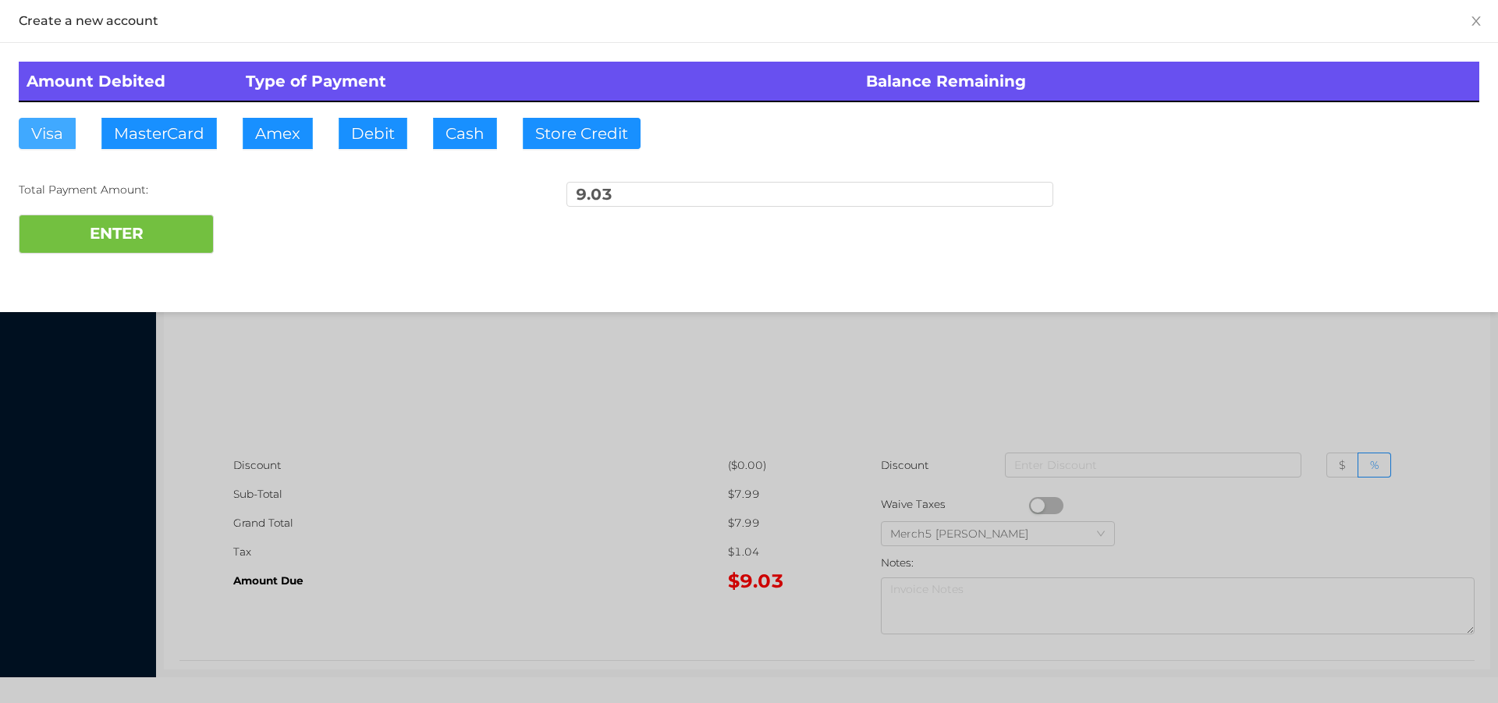
click at [46, 129] on button "Visa" at bounding box center [47, 133] width 57 height 31
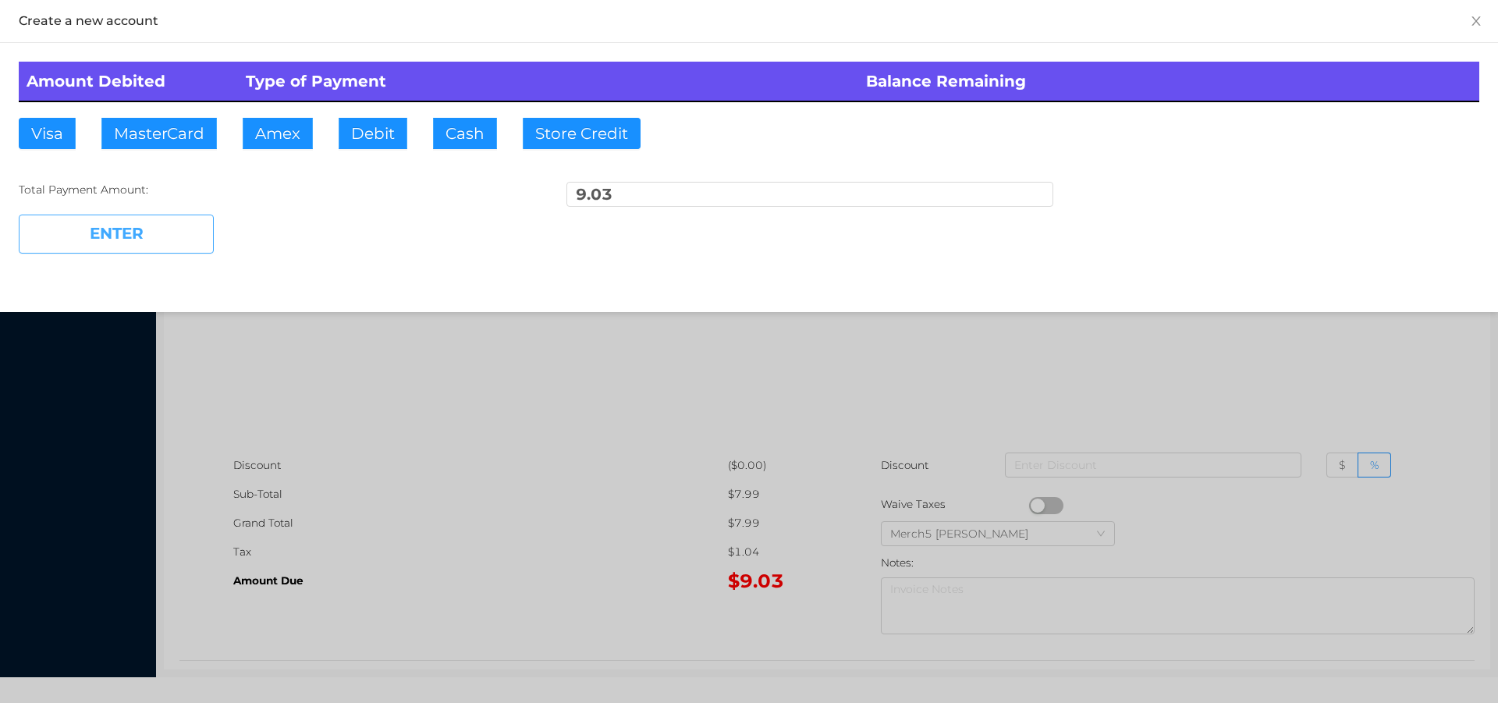
click at [82, 232] on button "ENTER" at bounding box center [116, 234] width 195 height 39
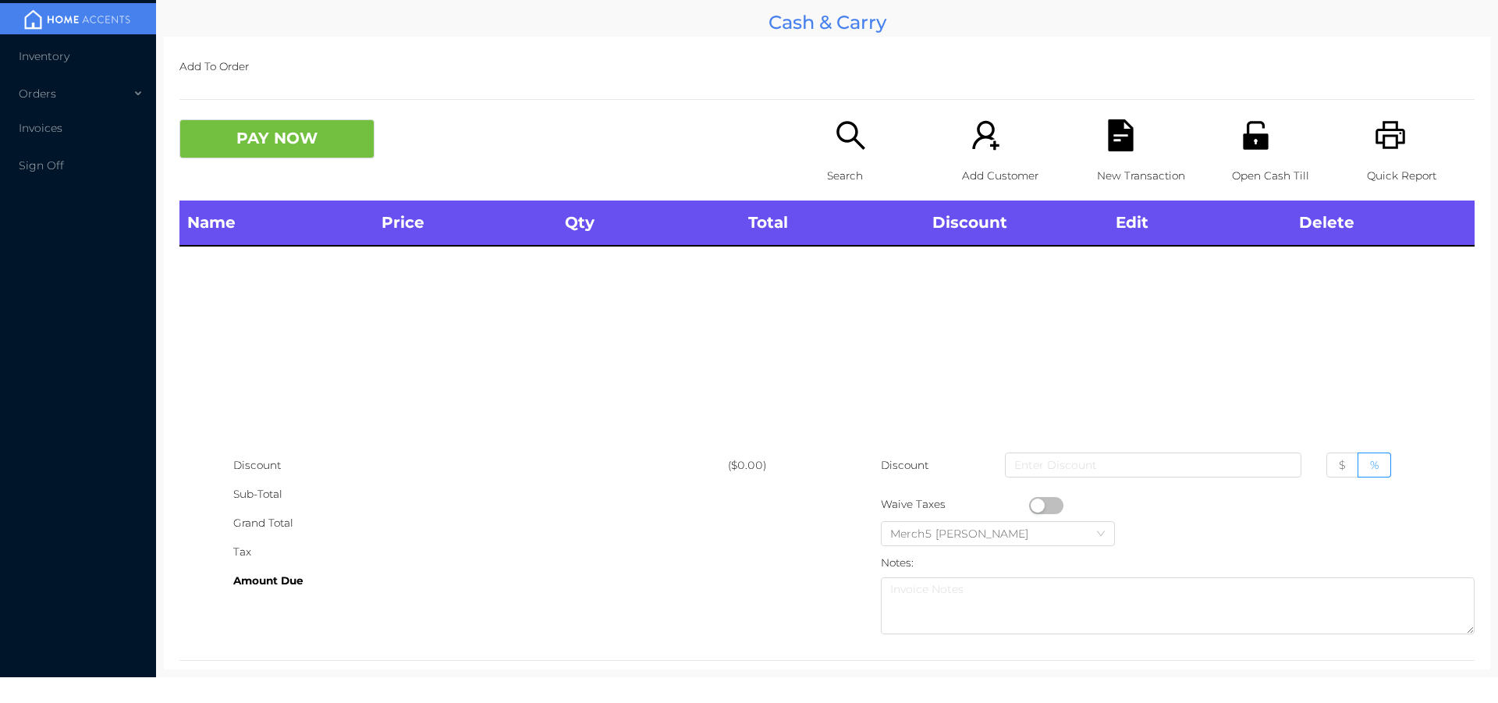
click at [842, 127] on icon "icon: search" at bounding box center [851, 135] width 32 height 32
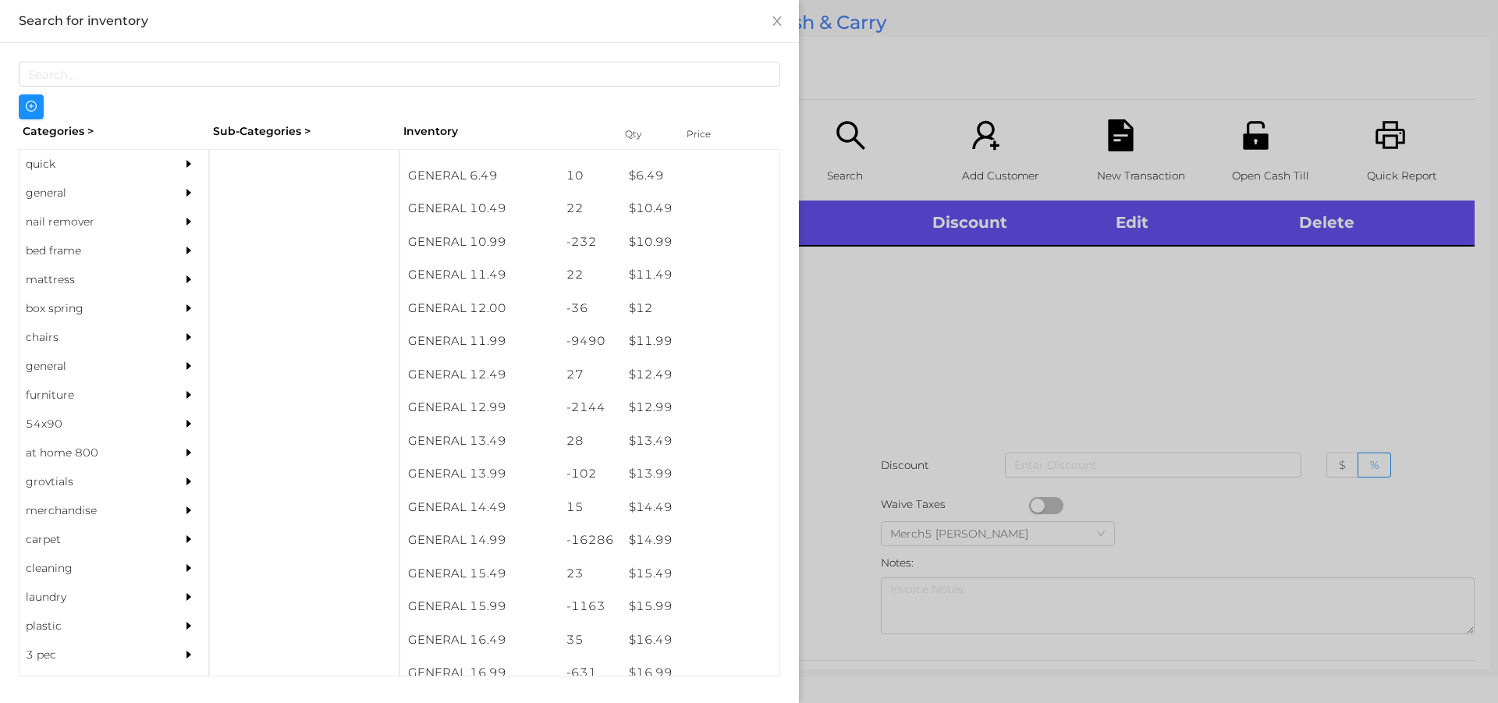
scroll to position [971, 0]
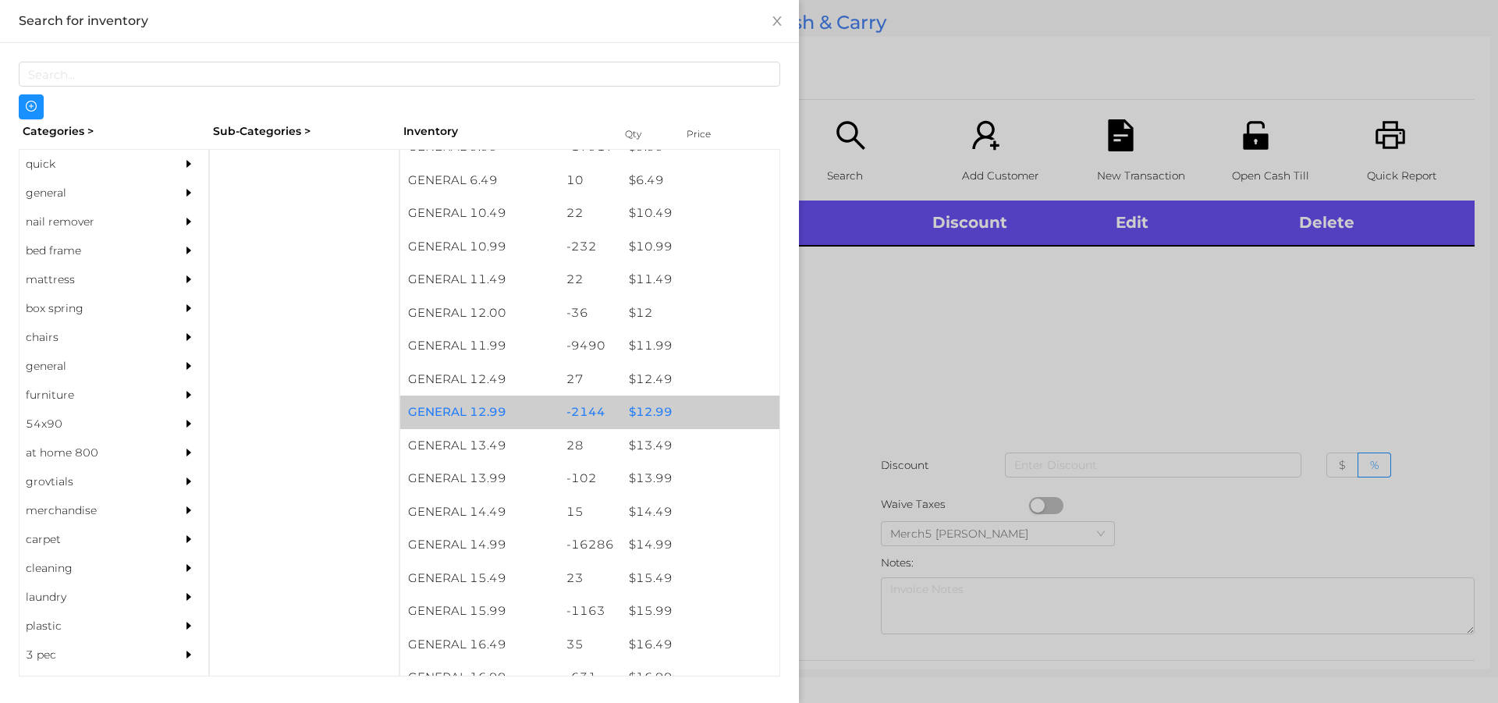
click at [643, 420] on div "$ 12.99" at bounding box center [700, 412] width 158 height 34
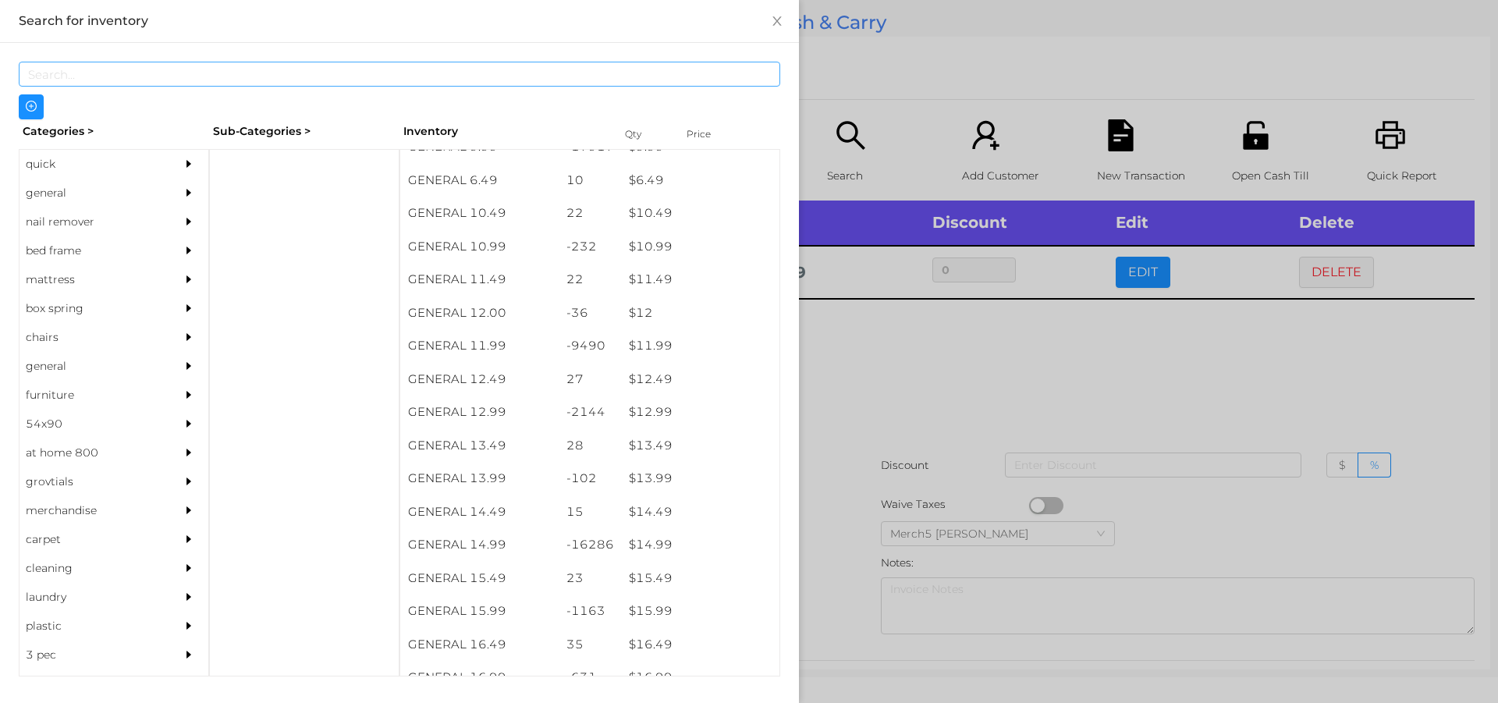
scroll to position [0, 0]
click at [29, 165] on div "quick" at bounding box center [91, 164] width 142 height 29
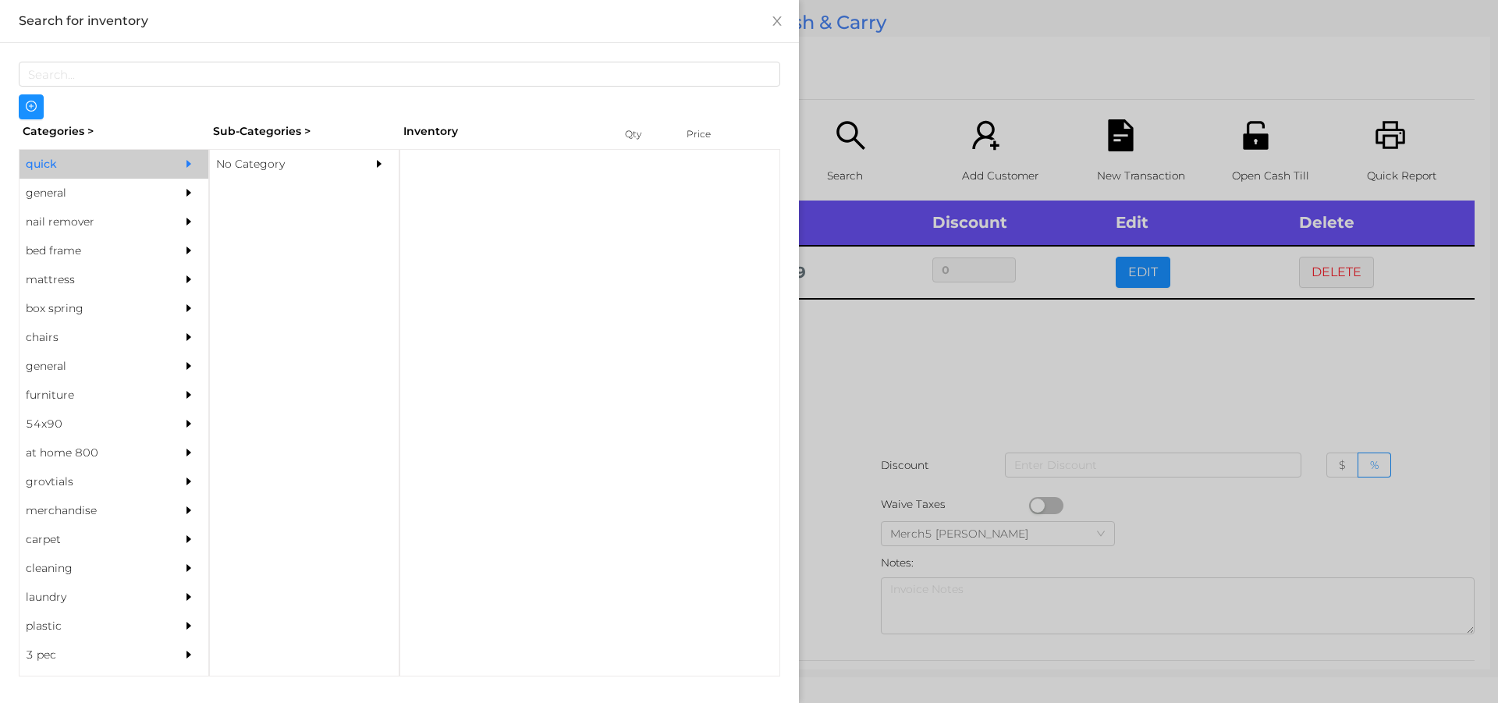
click at [248, 176] on div "No Category" at bounding box center [281, 164] width 142 height 29
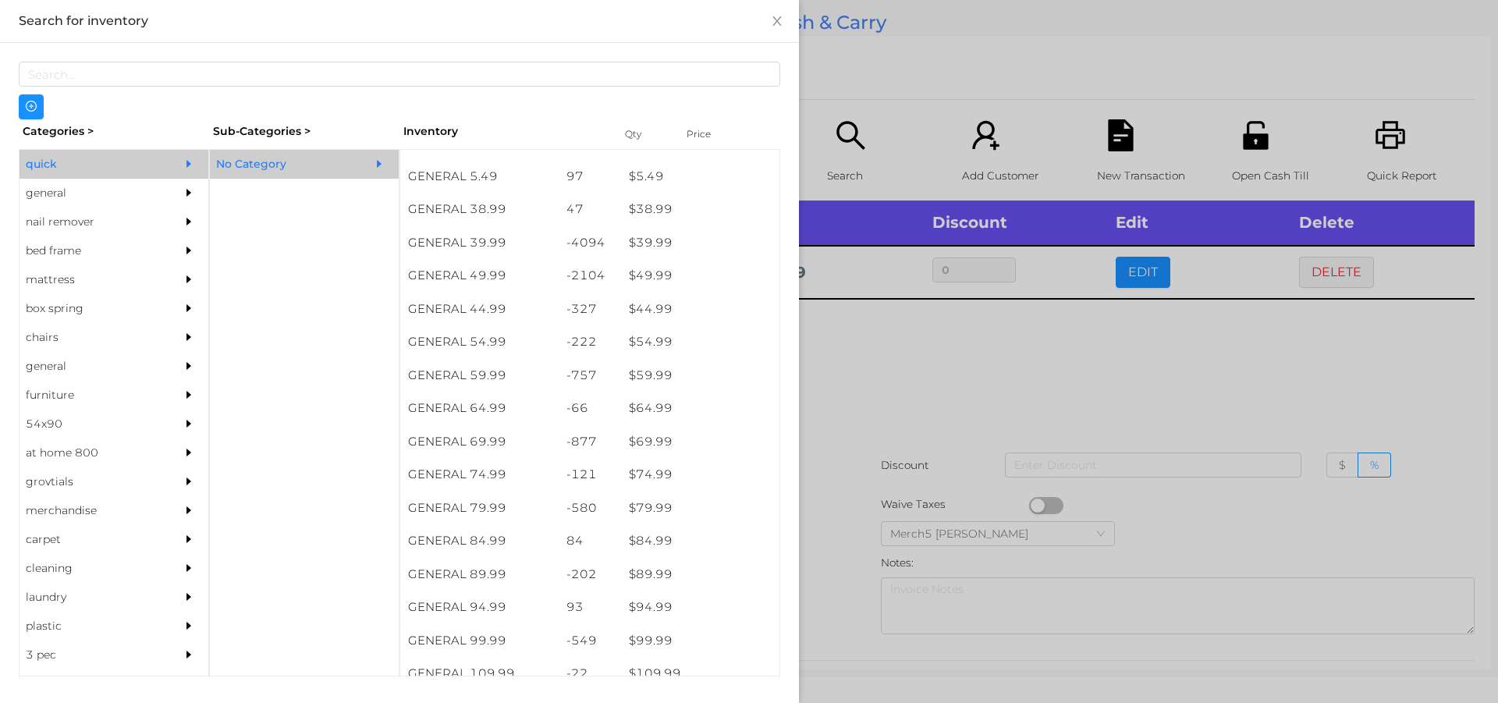
scroll to position [819, 0]
click at [646, 432] on div "$ 69.99" at bounding box center [700, 442] width 158 height 34
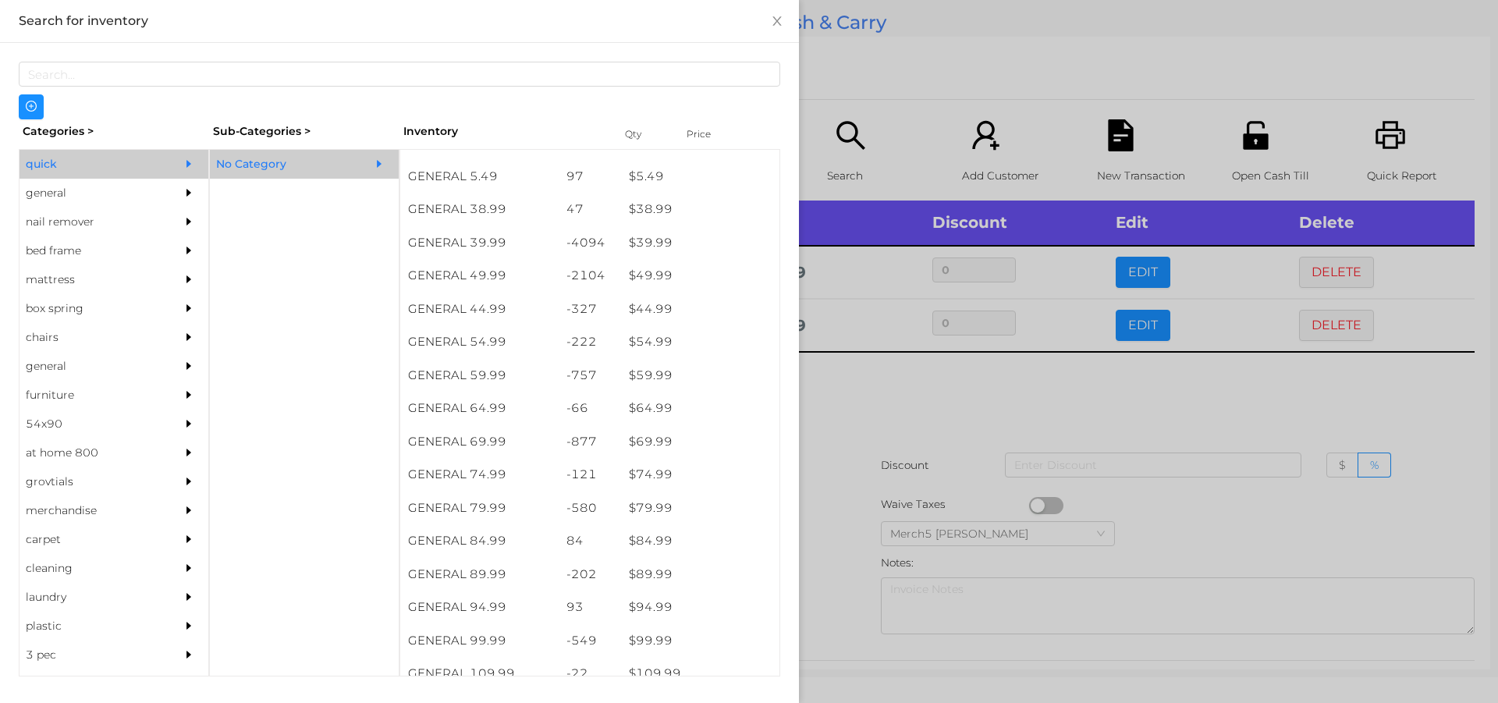
click at [832, 397] on div at bounding box center [749, 351] width 1498 height 703
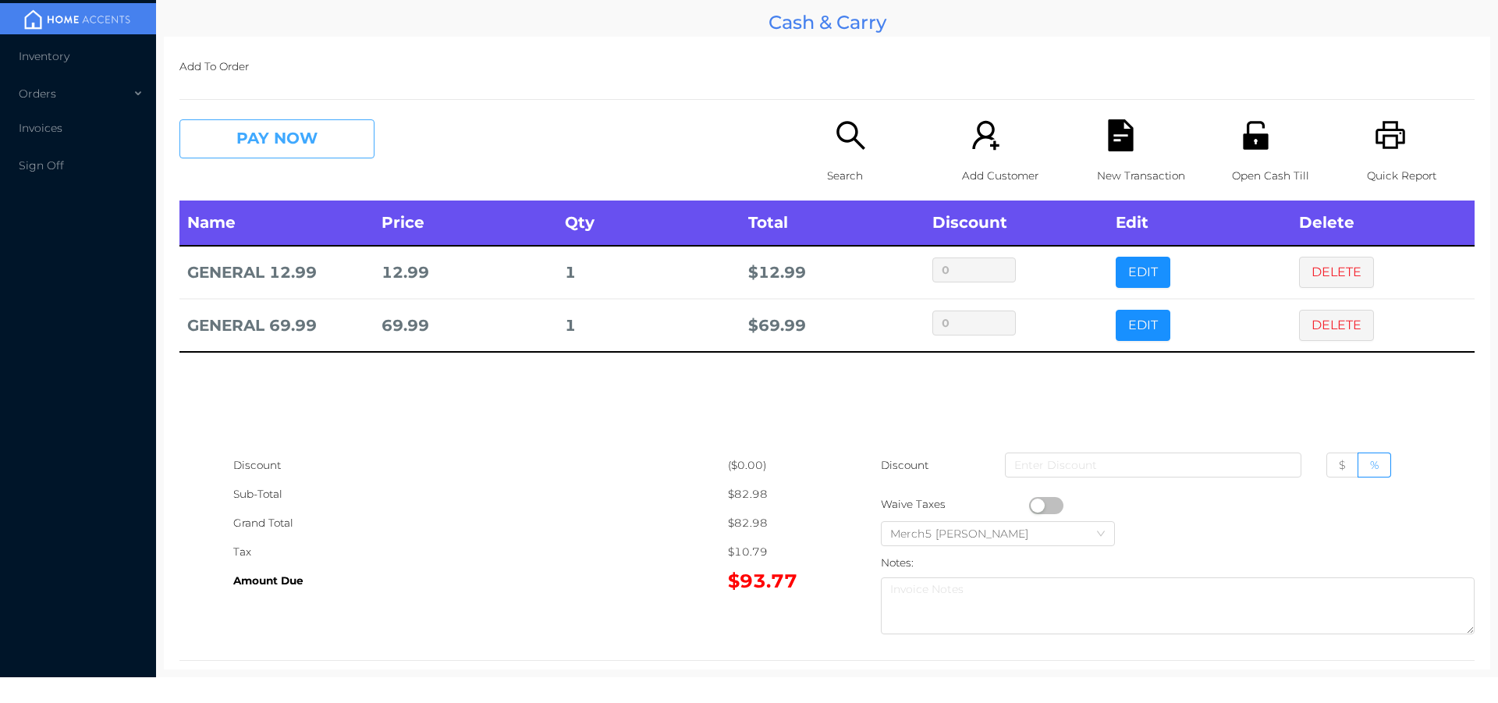
click at [328, 126] on button "PAY NOW" at bounding box center [276, 138] width 195 height 39
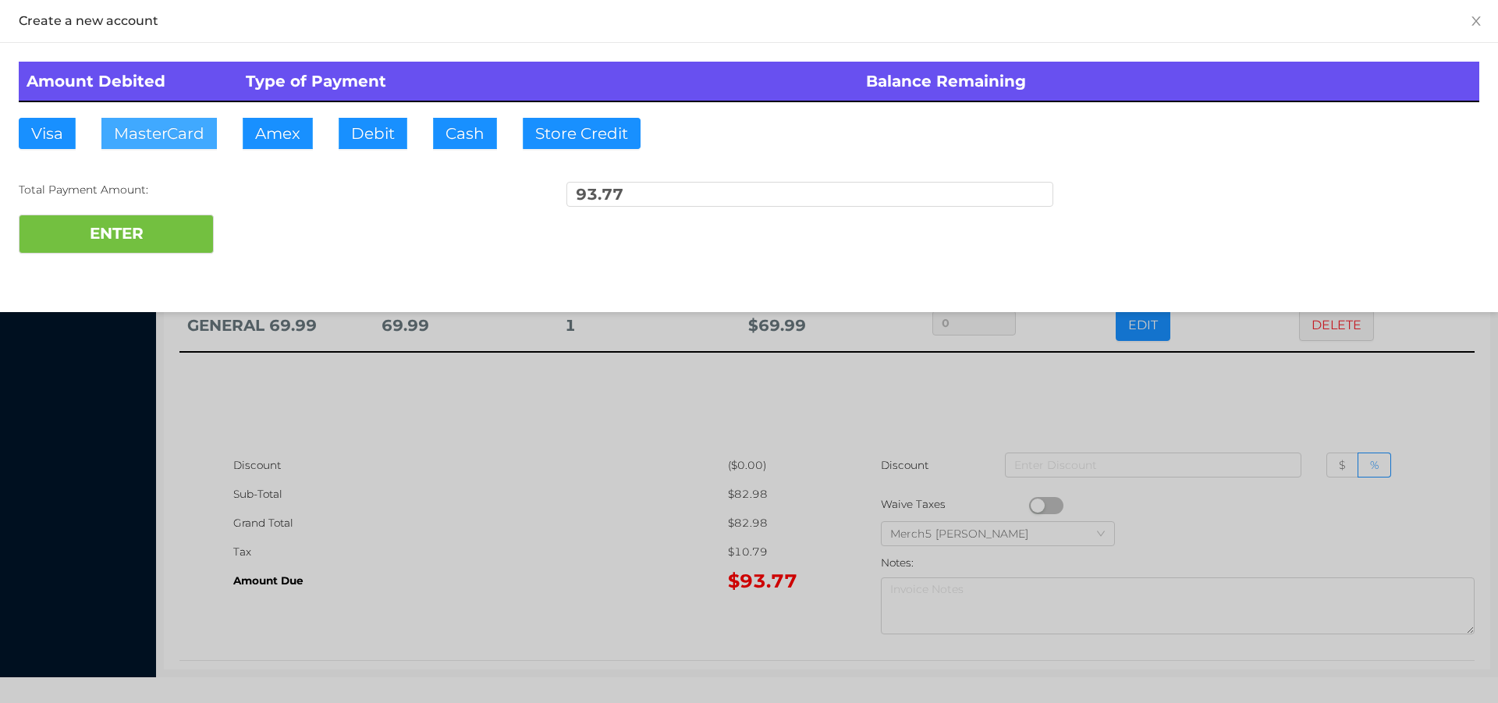
click at [162, 137] on button "MasterCard" at bounding box center [158, 133] width 115 height 31
click at [161, 138] on button "MasterCard" at bounding box center [158, 133] width 115 height 31
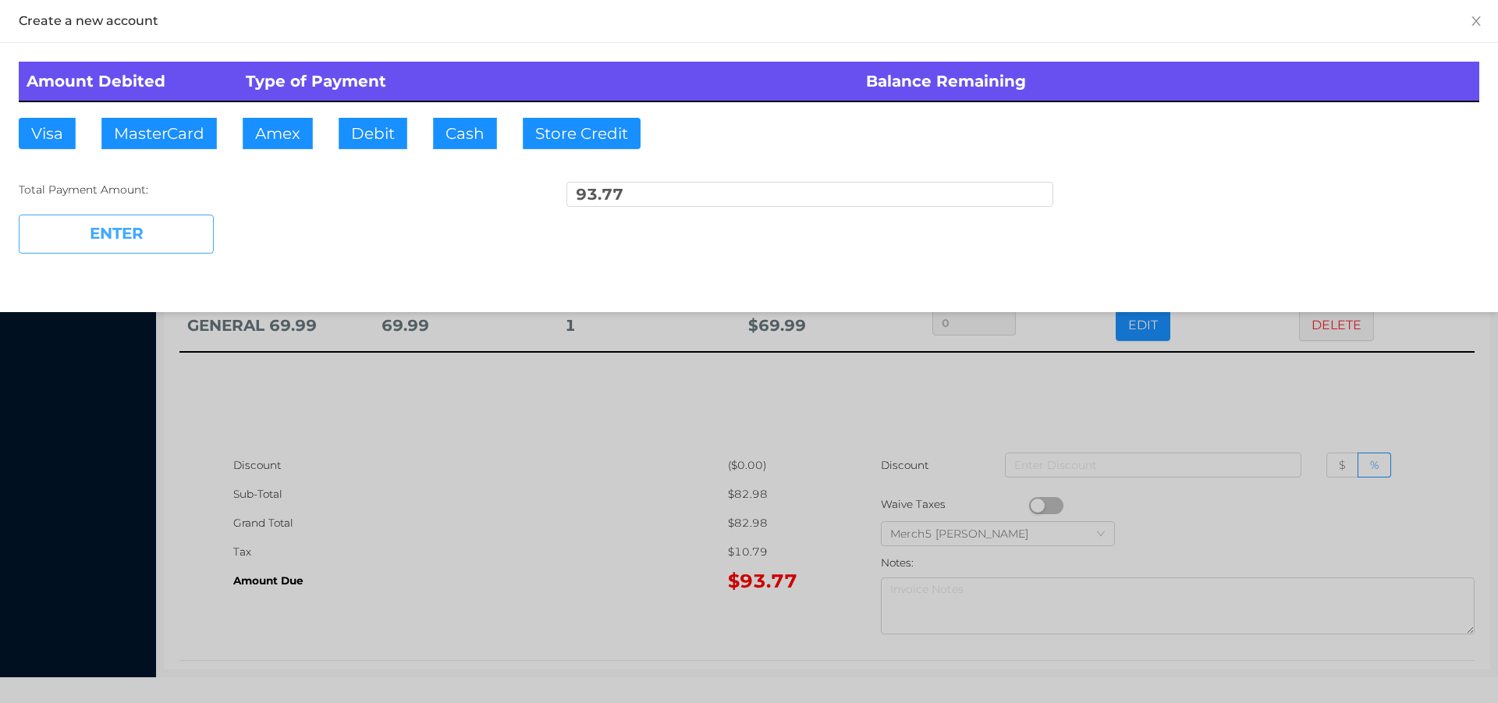
click at [123, 236] on button "ENTER" at bounding box center [116, 234] width 195 height 39
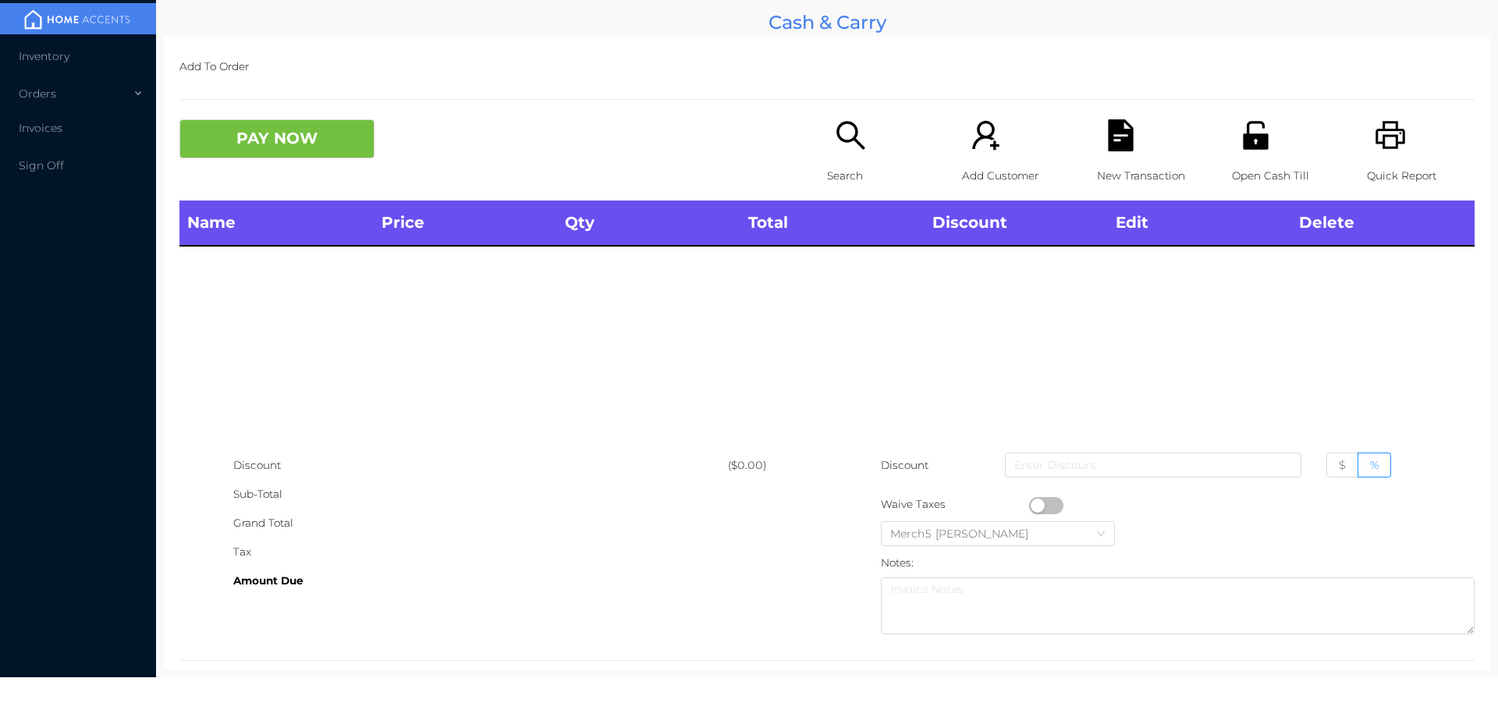
click at [1253, 137] on icon "icon: unlock" at bounding box center [1255, 135] width 25 height 28
click at [1375, 122] on icon "icon: printer" at bounding box center [1390, 135] width 30 height 28
